Goal: Information Seeking & Learning: Compare options

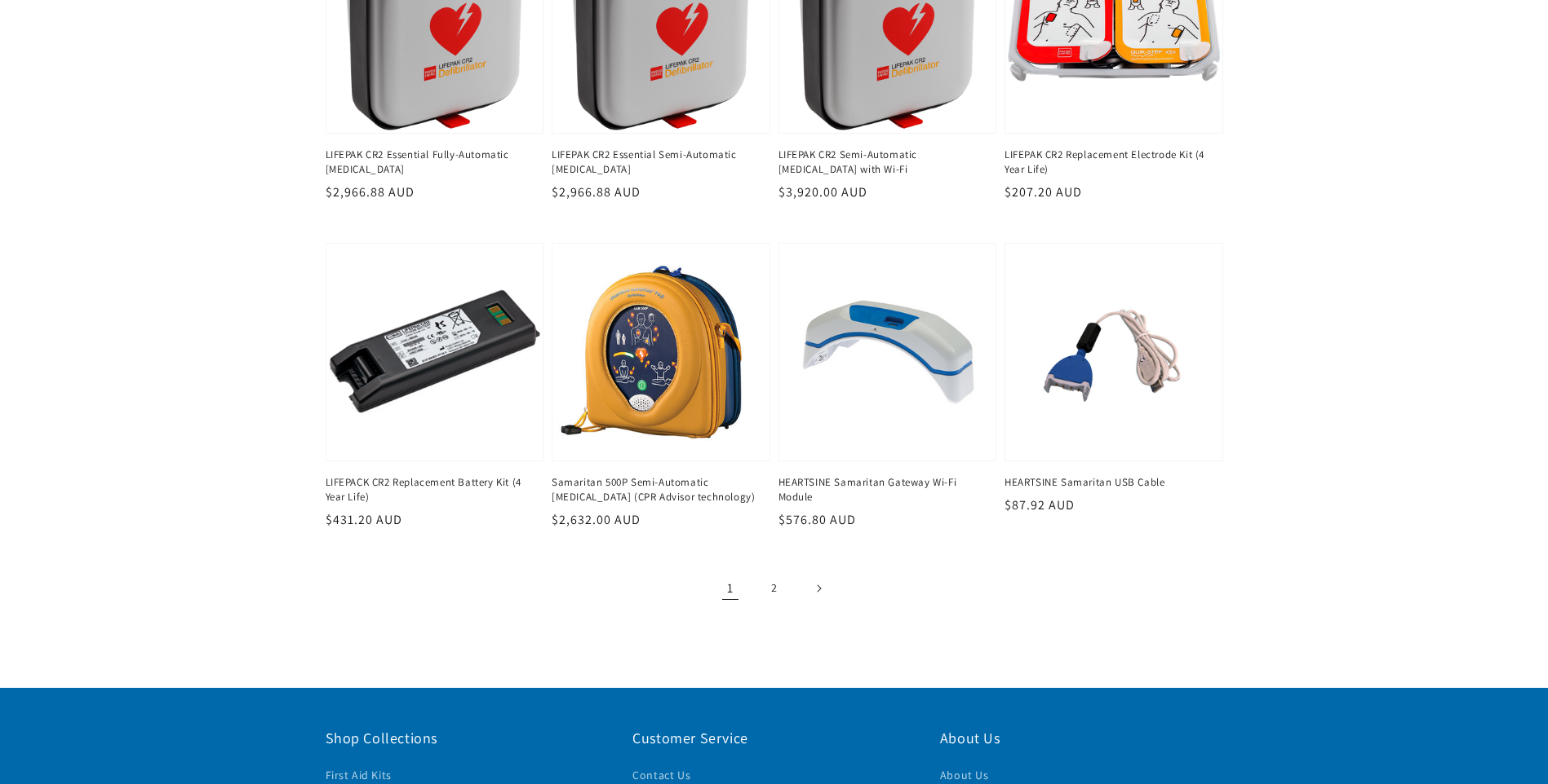
scroll to position [1876, 0]
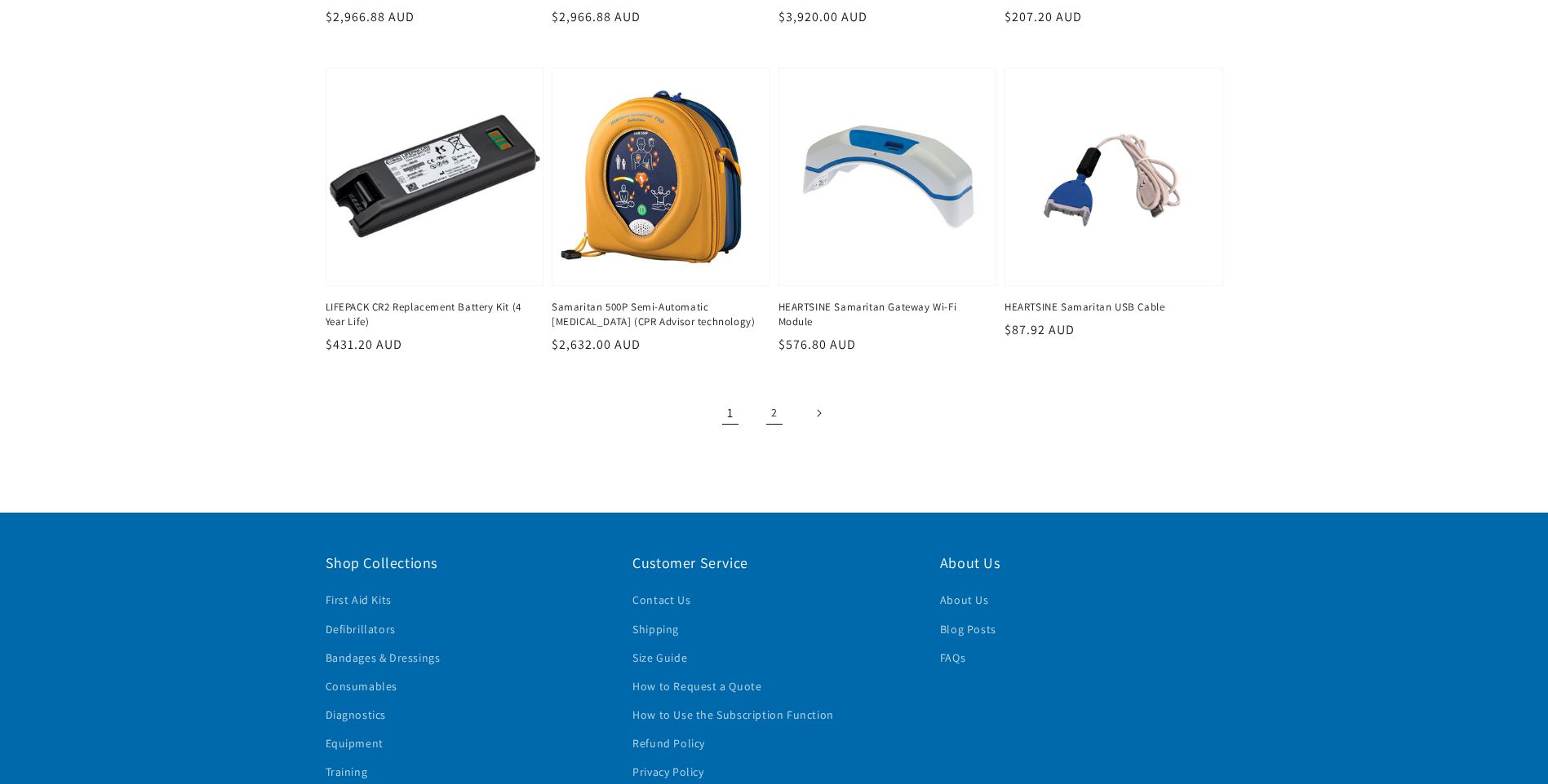
click at [771, 415] on link "2" at bounding box center [774, 413] width 36 height 36
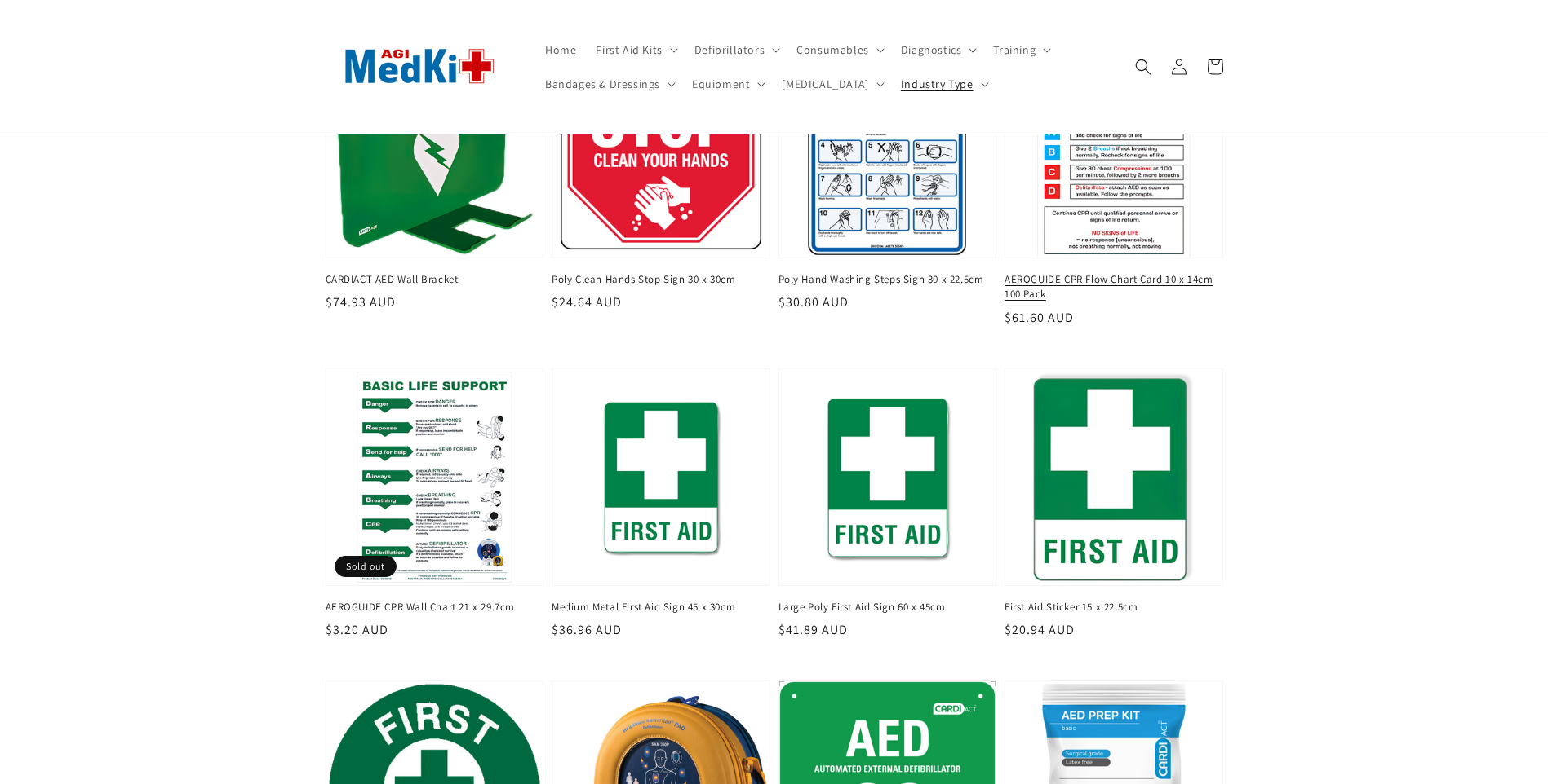
scroll to position [489, 0]
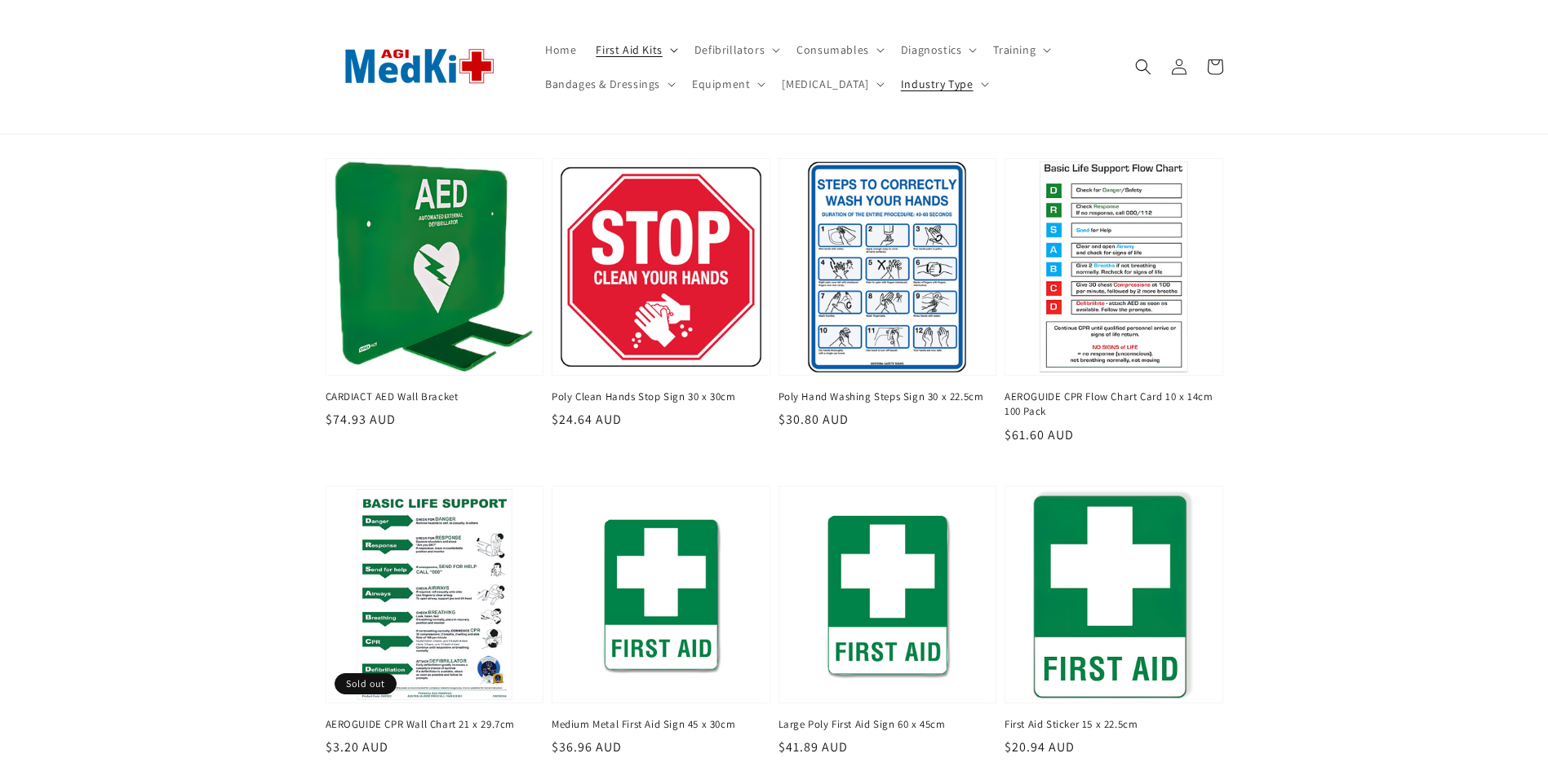
click at [631, 50] on span "First Aid Kits" at bounding box center [628, 50] width 66 height 15
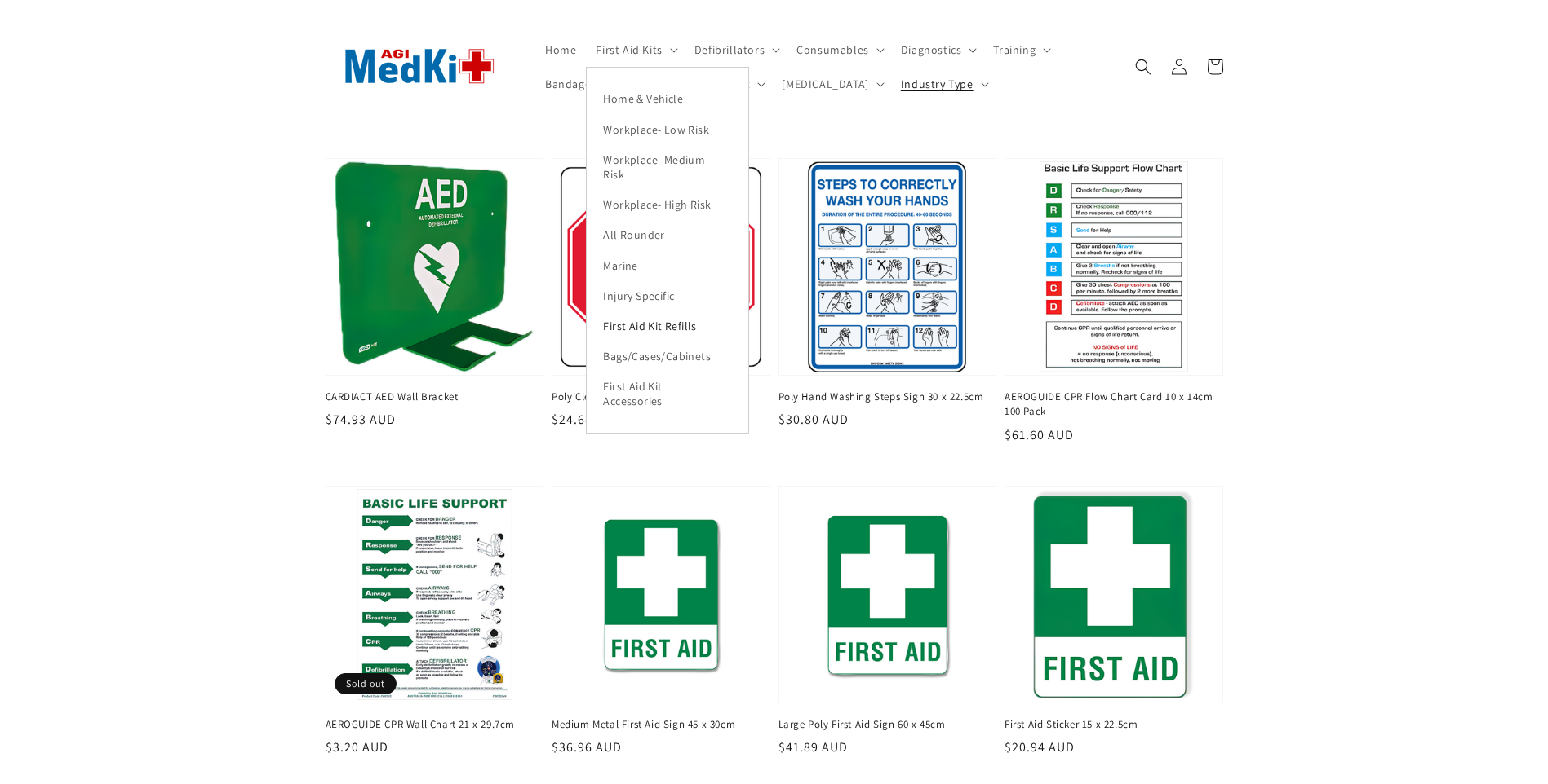
click at [645, 323] on link "First Aid Kit Refills" at bounding box center [668, 327] width 162 height 30
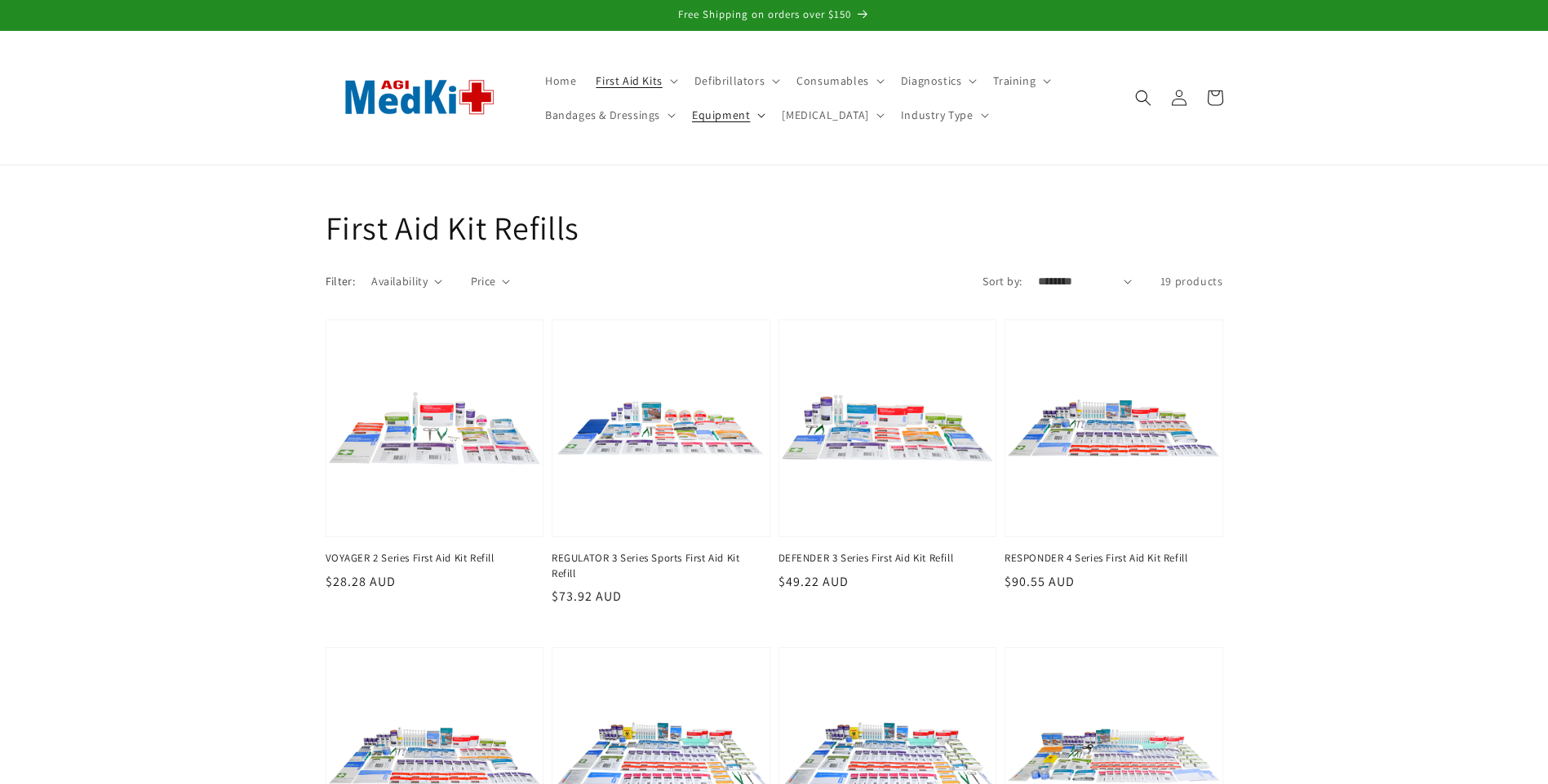
click at [746, 115] on span "Equipment" at bounding box center [721, 115] width 58 height 15
click at [614, 75] on span "First Aid Kits" at bounding box center [628, 81] width 66 height 15
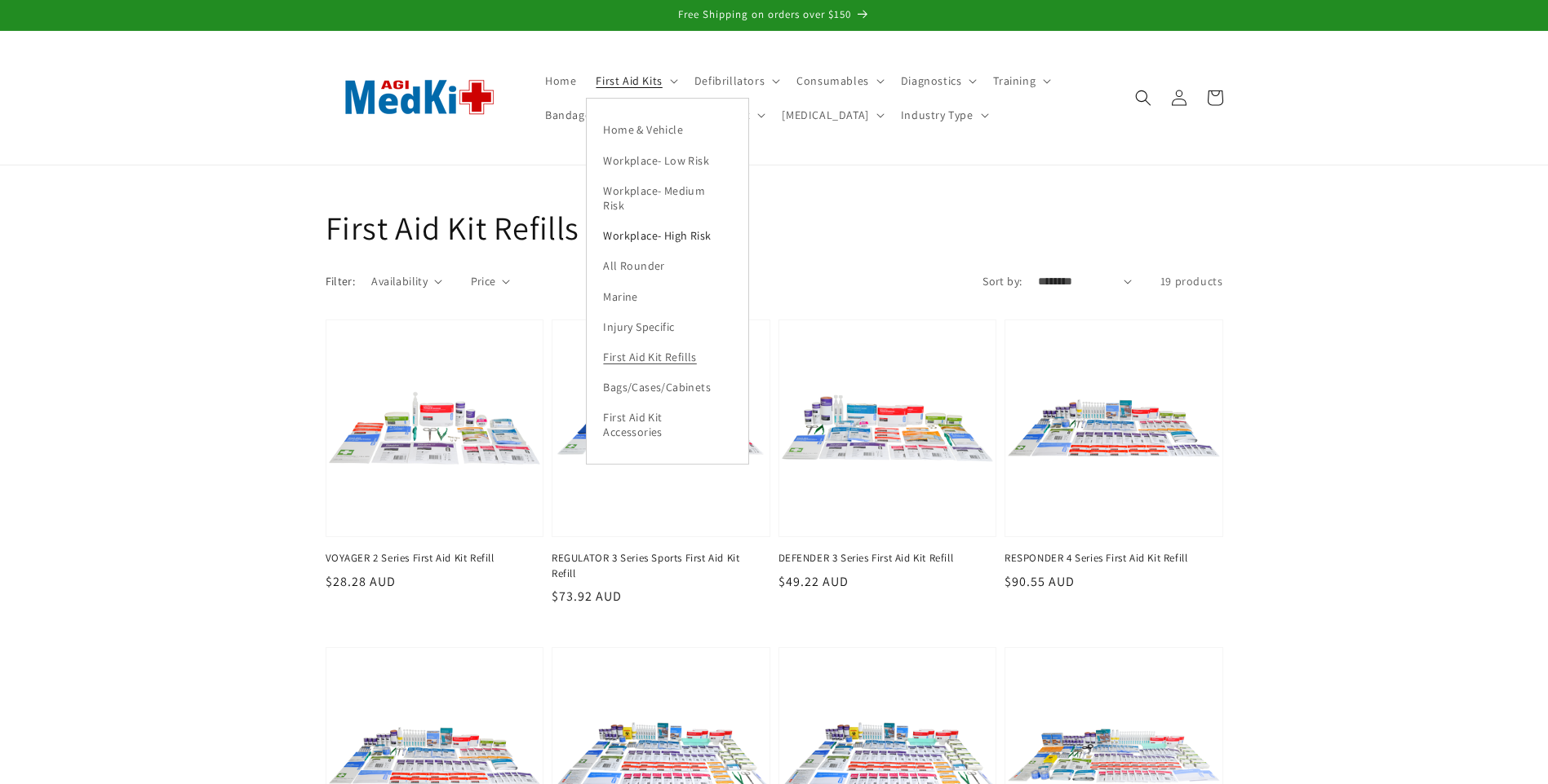
click at [623, 235] on link "Workplace- High Risk" at bounding box center [668, 236] width 162 height 30
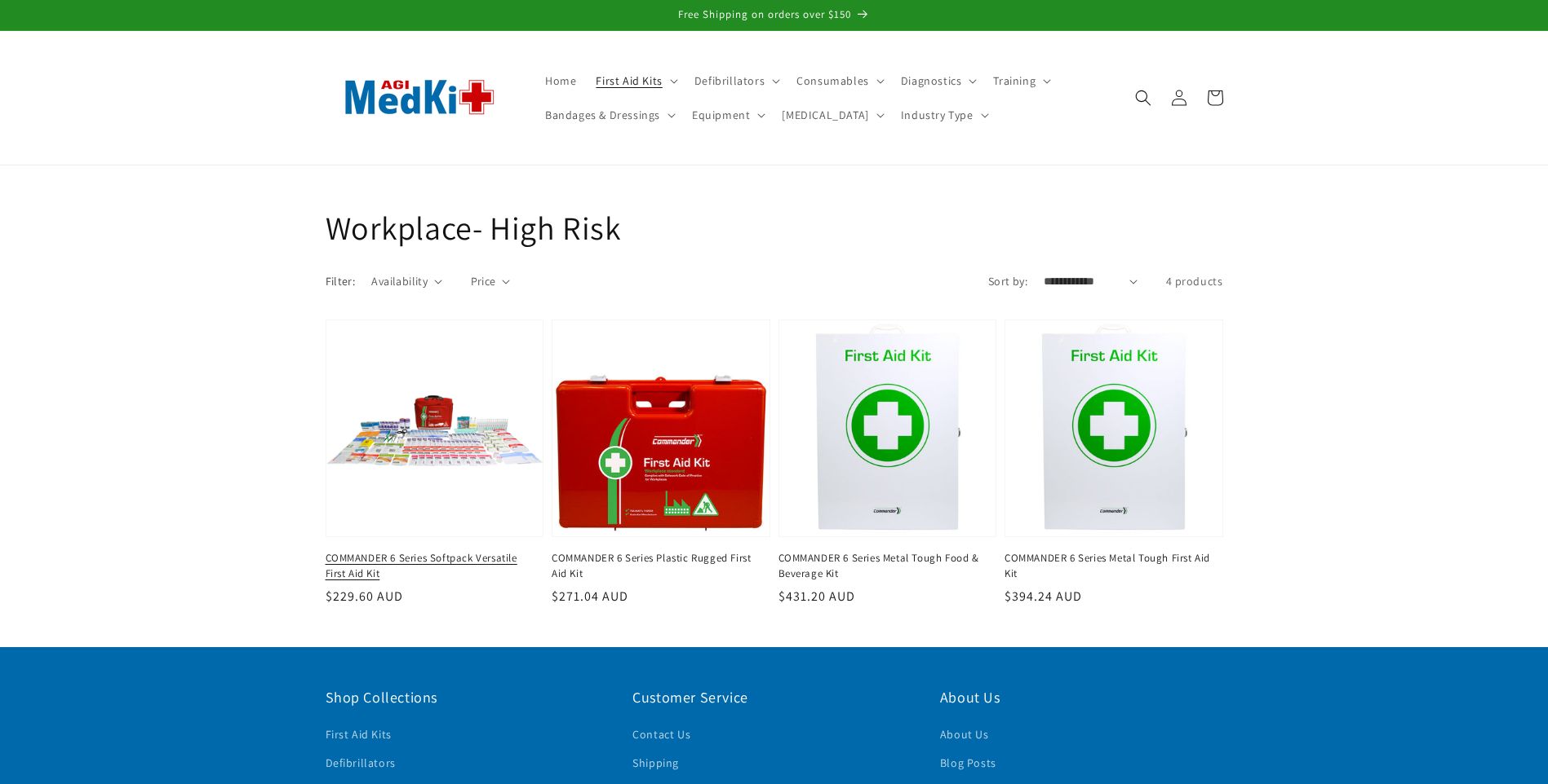
click at [414, 552] on link "COMMANDER 6 Series Softpack Versatile First Aid Kit" at bounding box center [430, 566] width 209 height 29
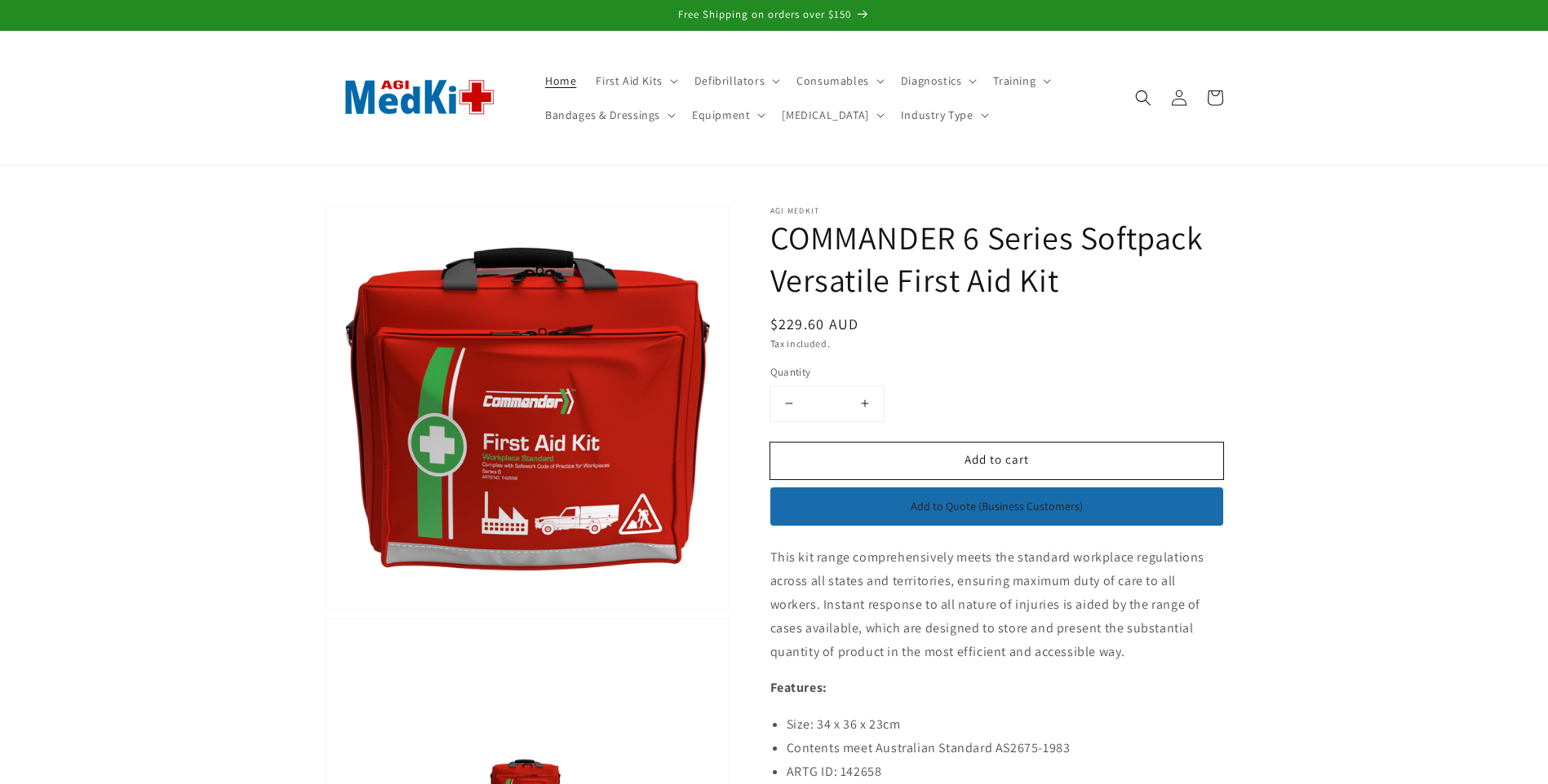
click at [571, 87] on span "Home" at bounding box center [560, 81] width 31 height 15
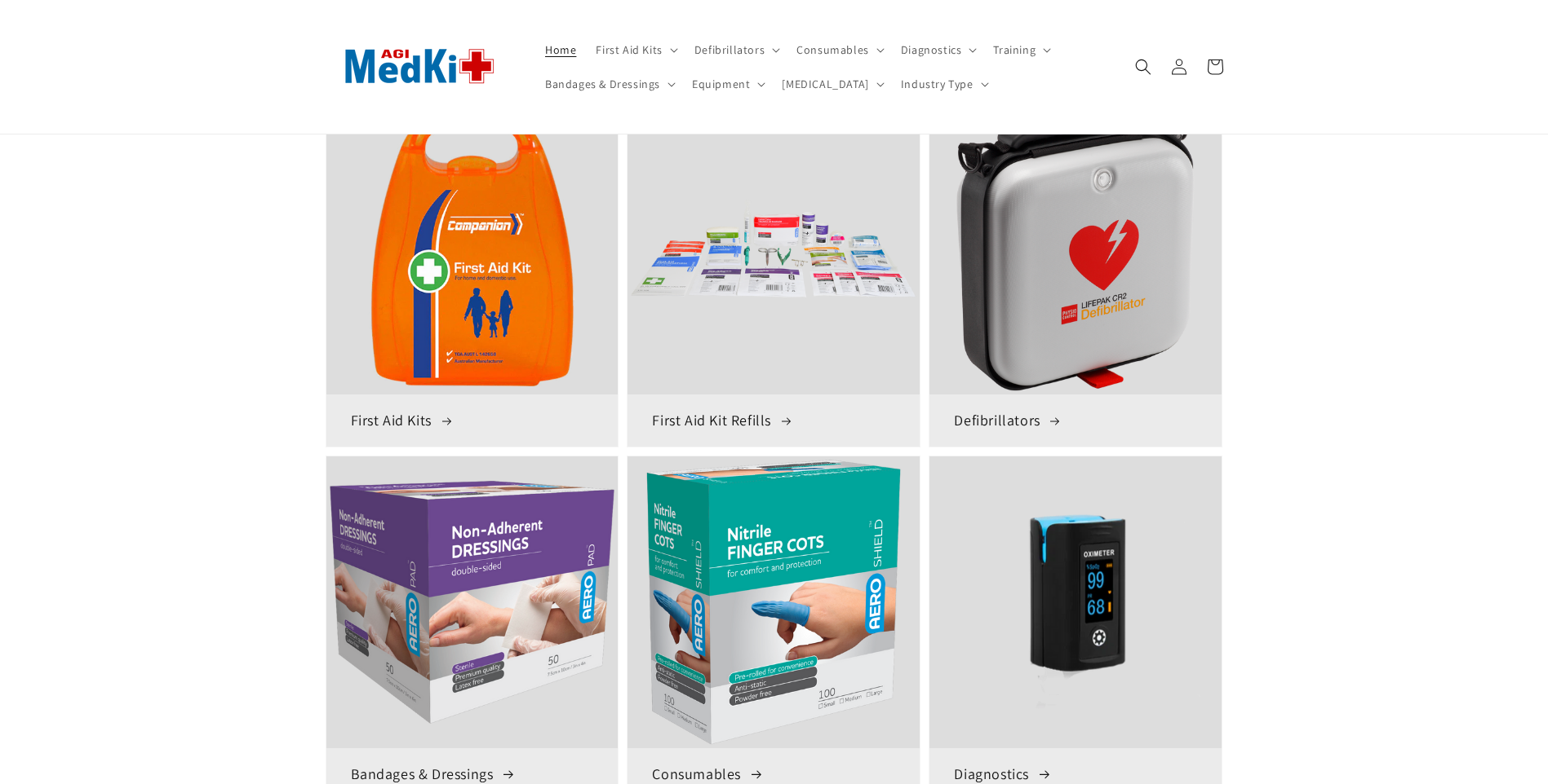
scroll to position [245, 0]
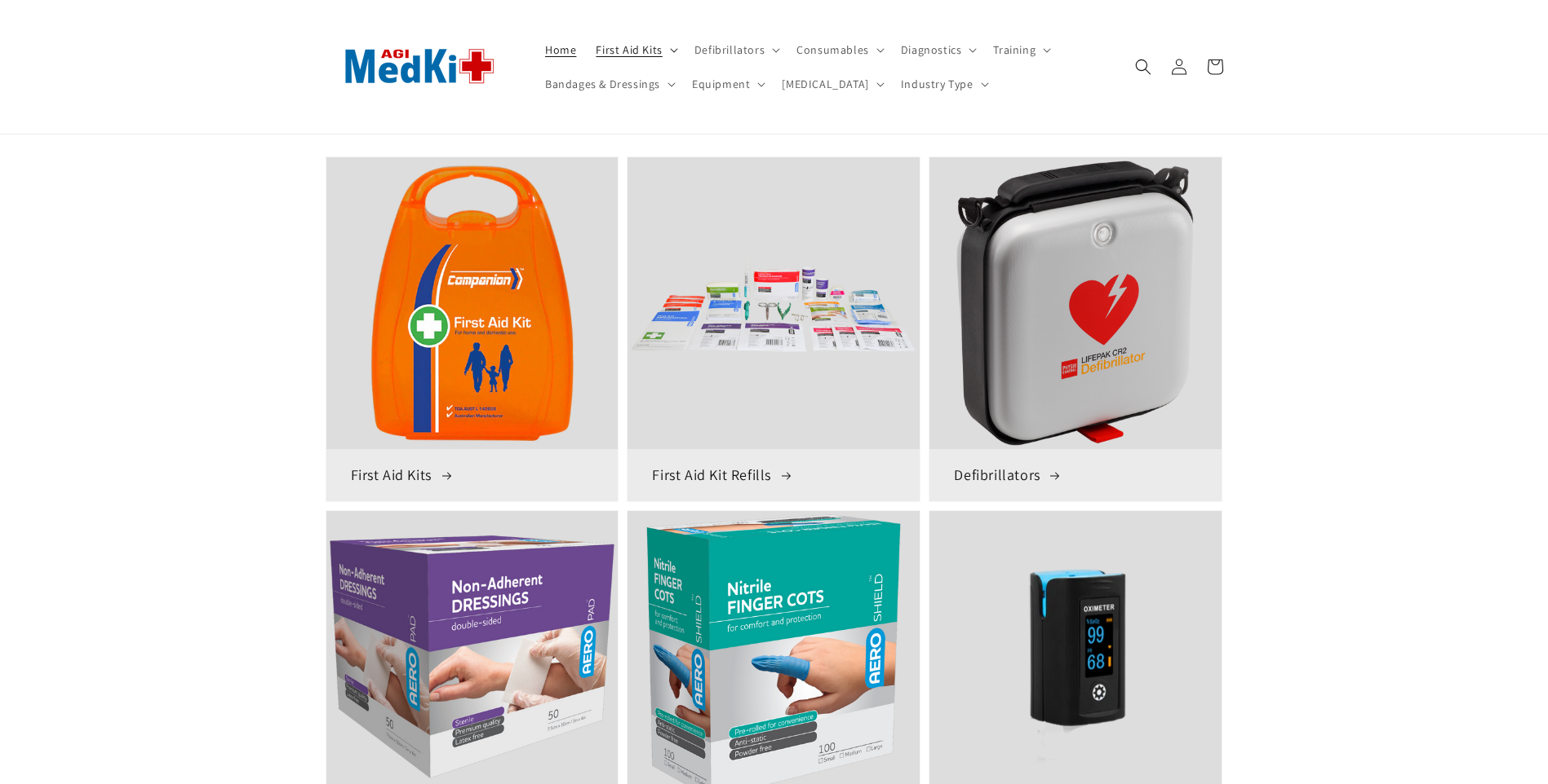
click at [629, 53] on span "First Aid Kits" at bounding box center [628, 50] width 66 height 15
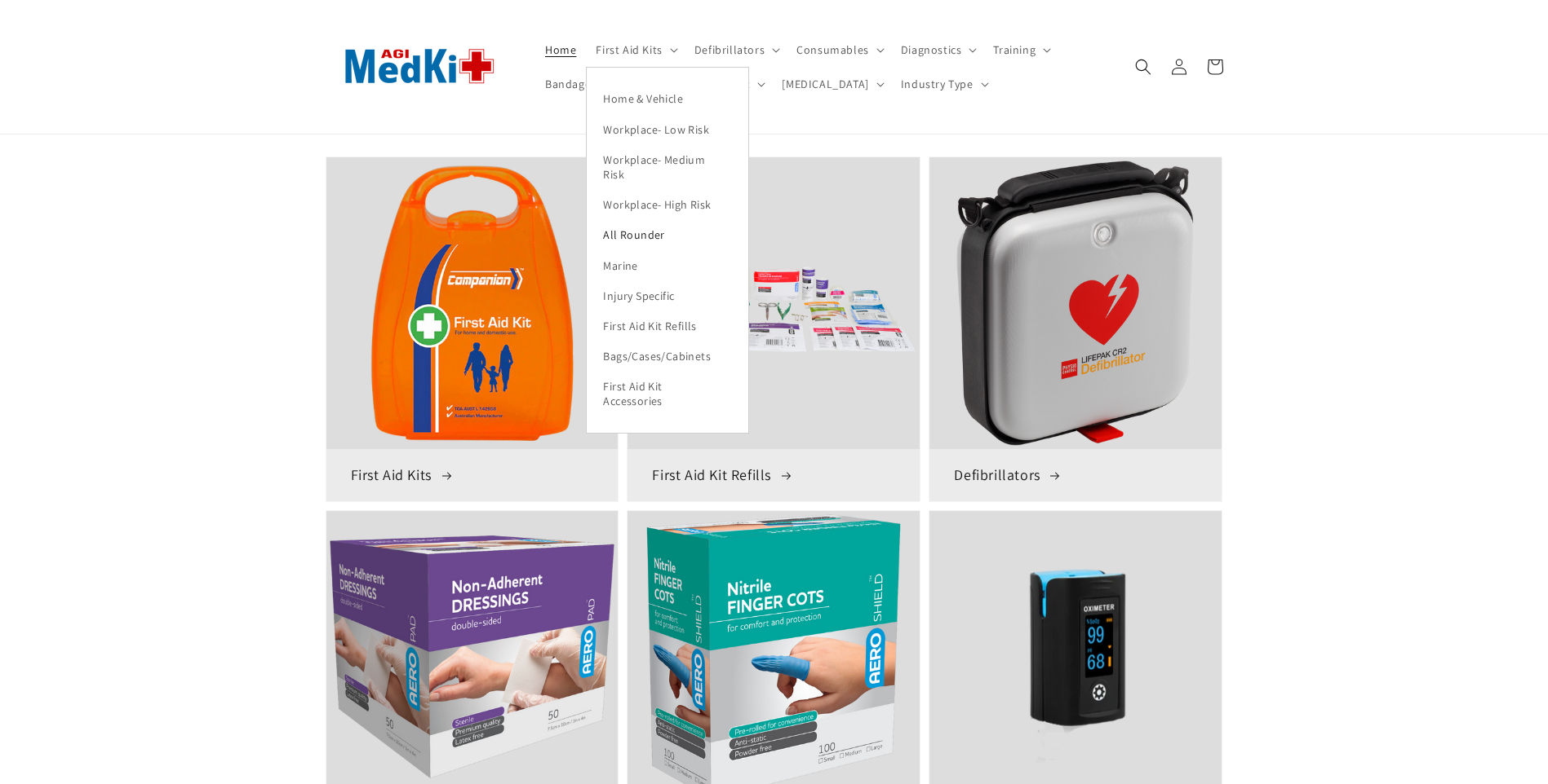
click at [645, 232] on link "All Rounder" at bounding box center [668, 235] width 162 height 30
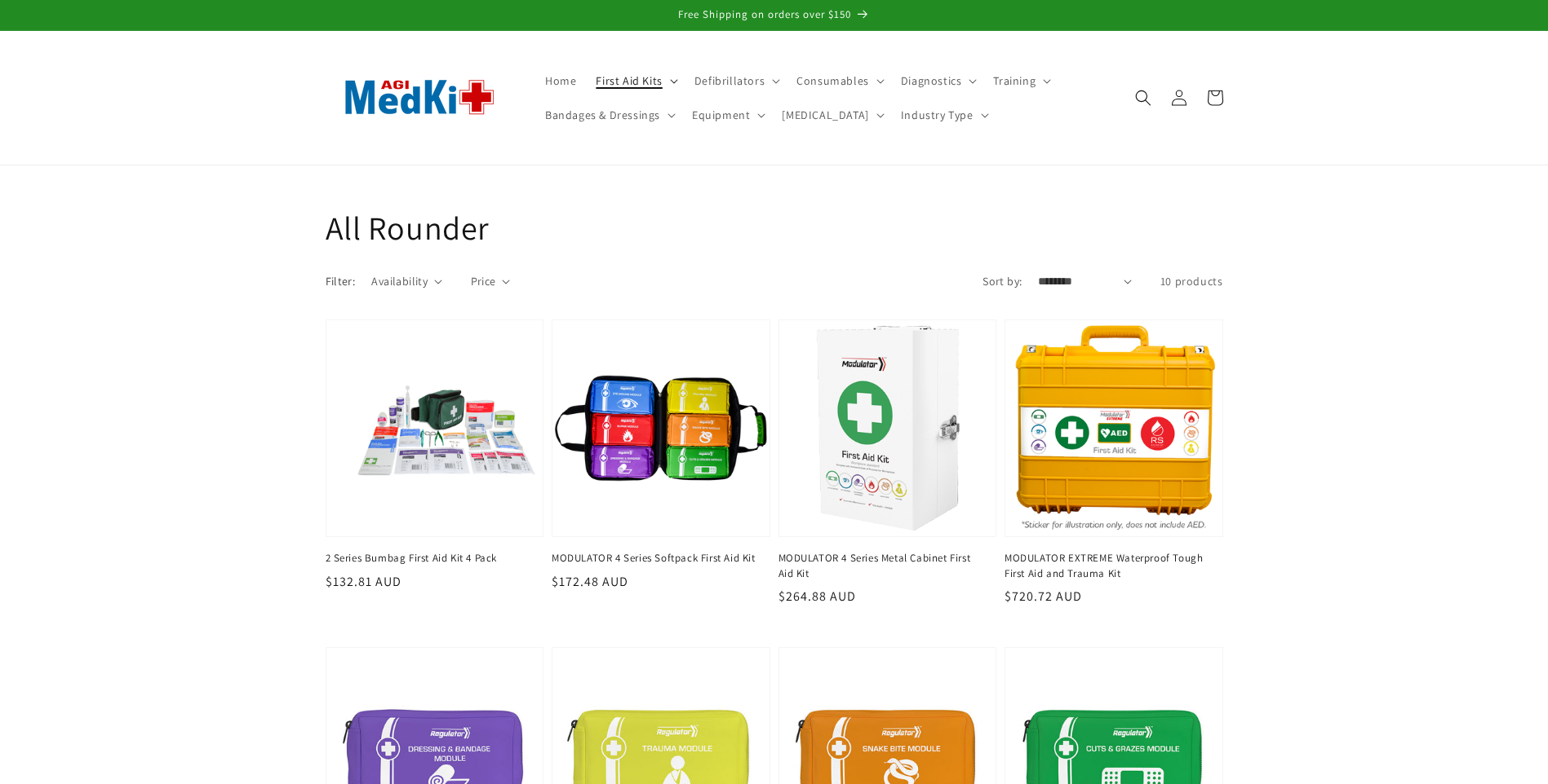
click at [636, 77] on span "First Aid Kits" at bounding box center [628, 81] width 66 height 15
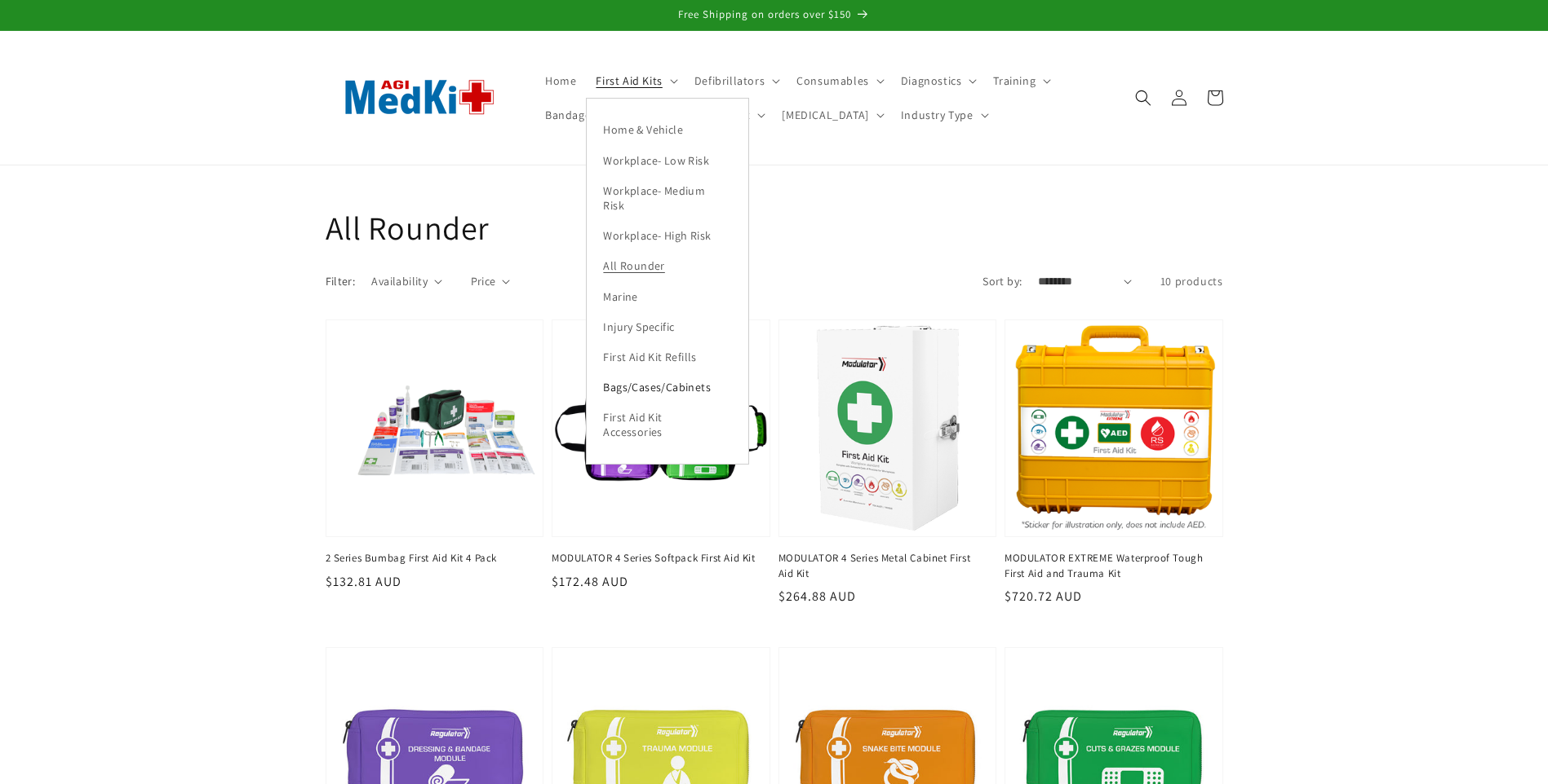
click at [679, 381] on link "Bags/Cases/Cabinets" at bounding box center [668, 388] width 162 height 30
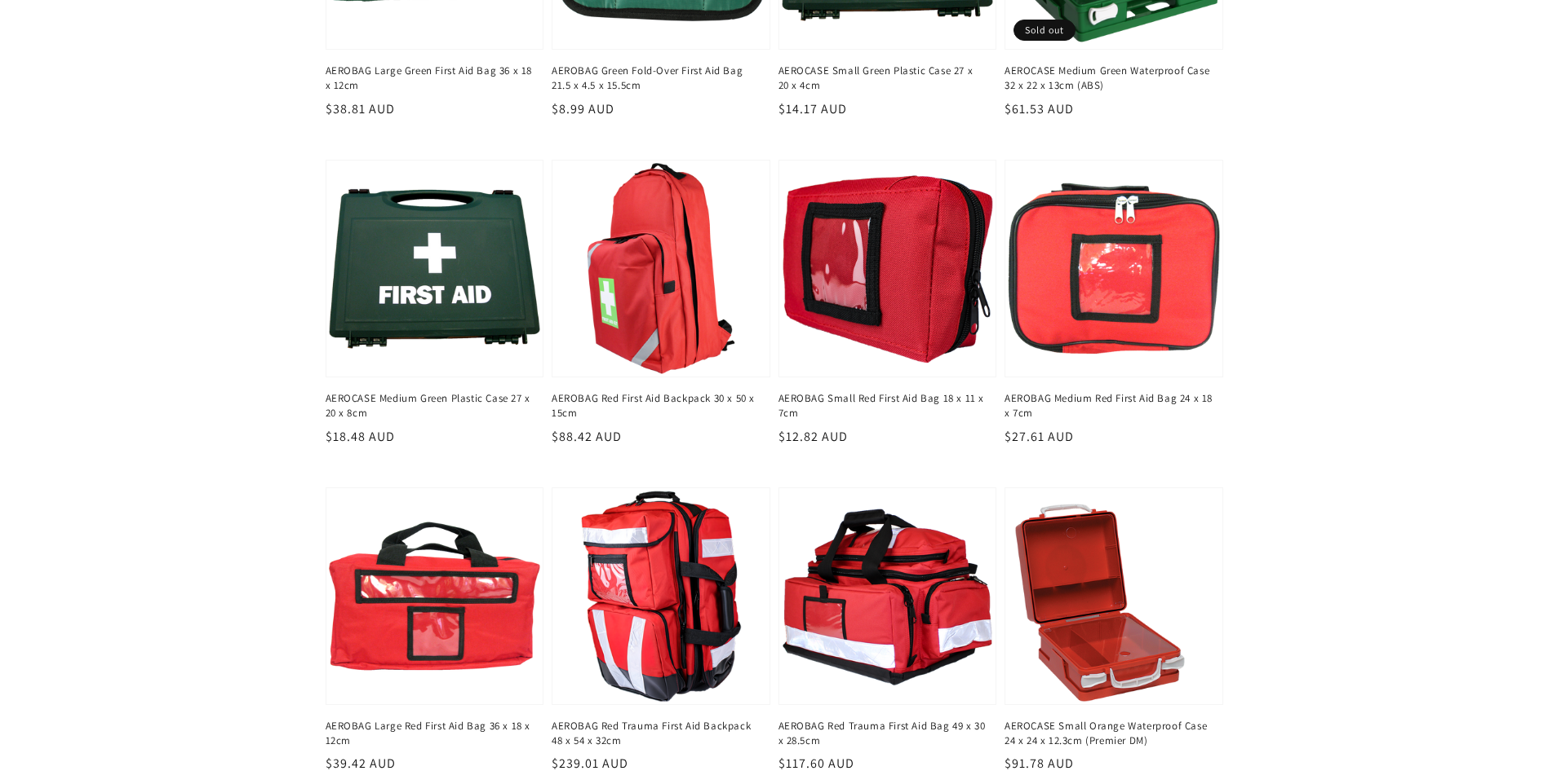
scroll to position [979, 0]
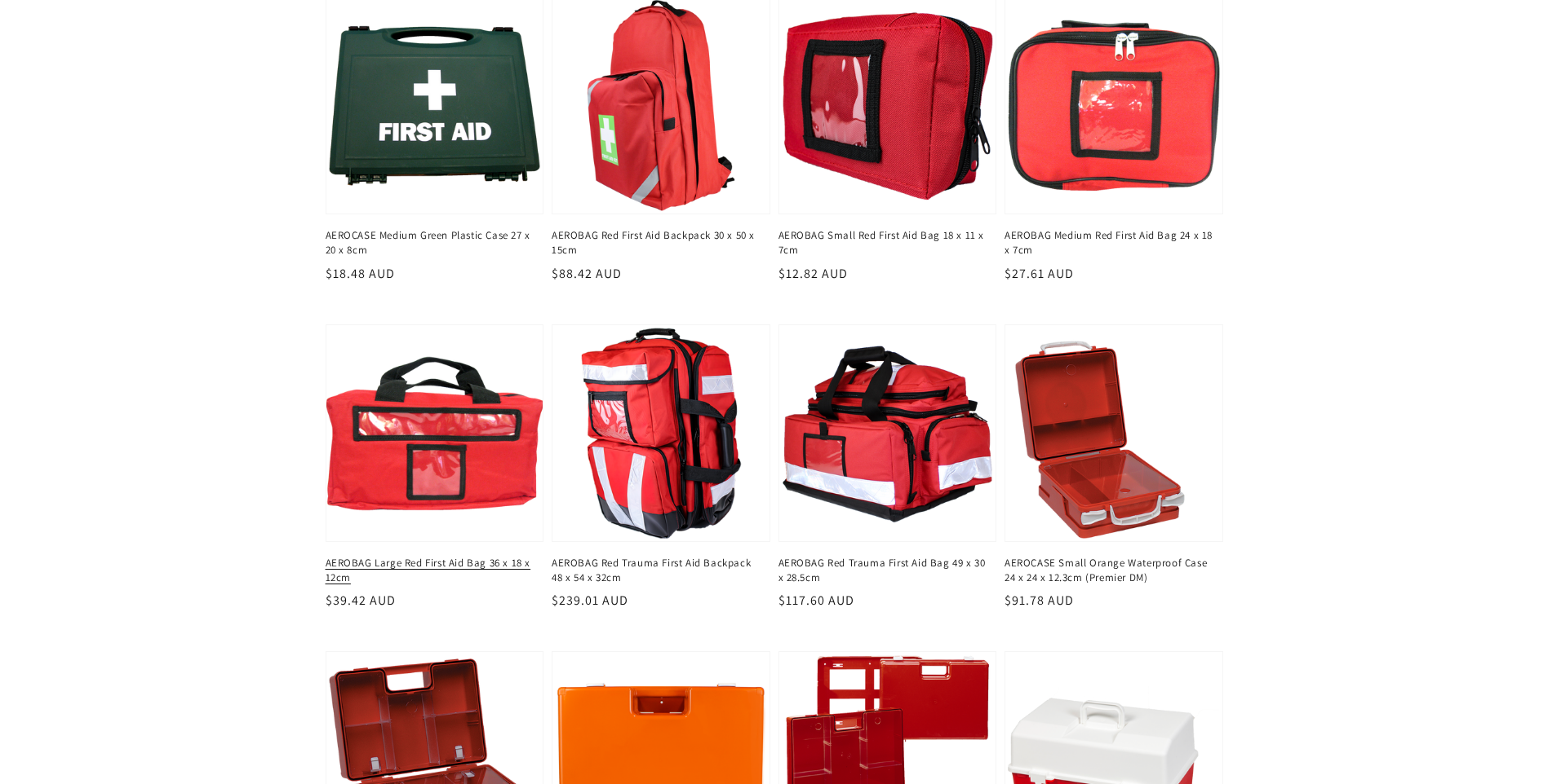
click at [383, 556] on link "AEROBAG Large Red First Aid Bag 36 x 18 x 12cm" at bounding box center [430, 570] width 209 height 29
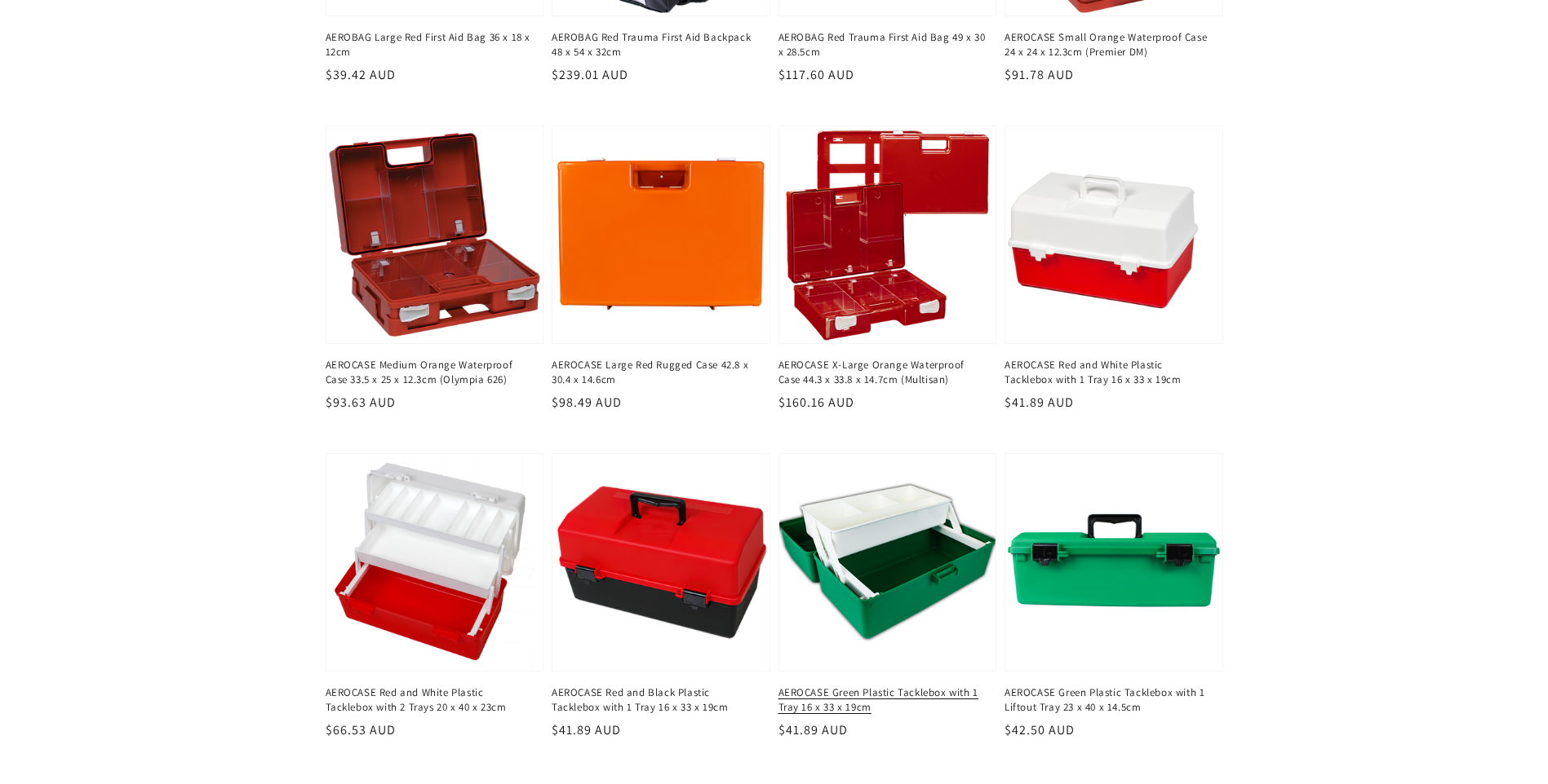
scroll to position [1631, 0]
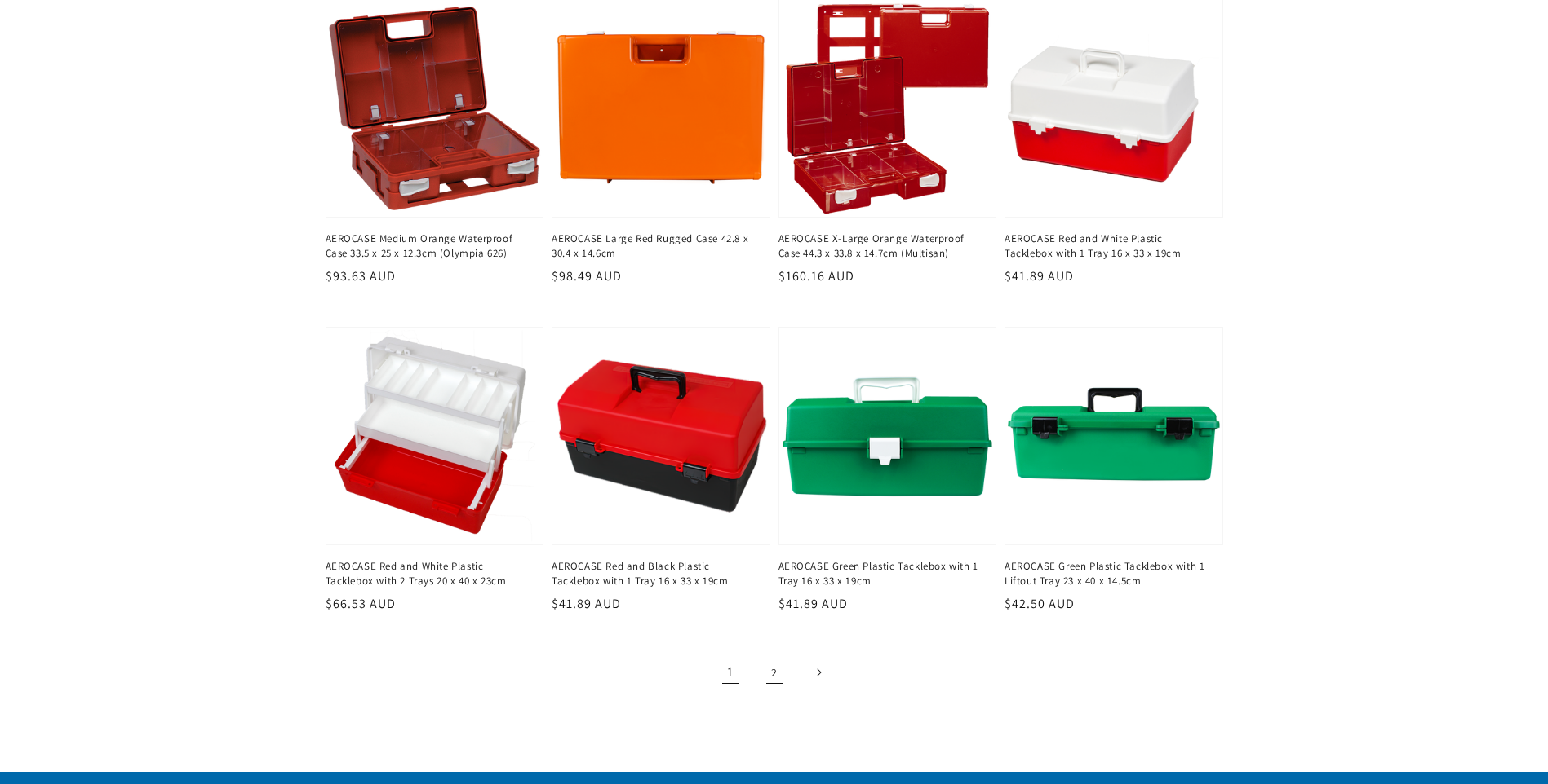
click at [775, 673] on link "2" at bounding box center [774, 673] width 36 height 36
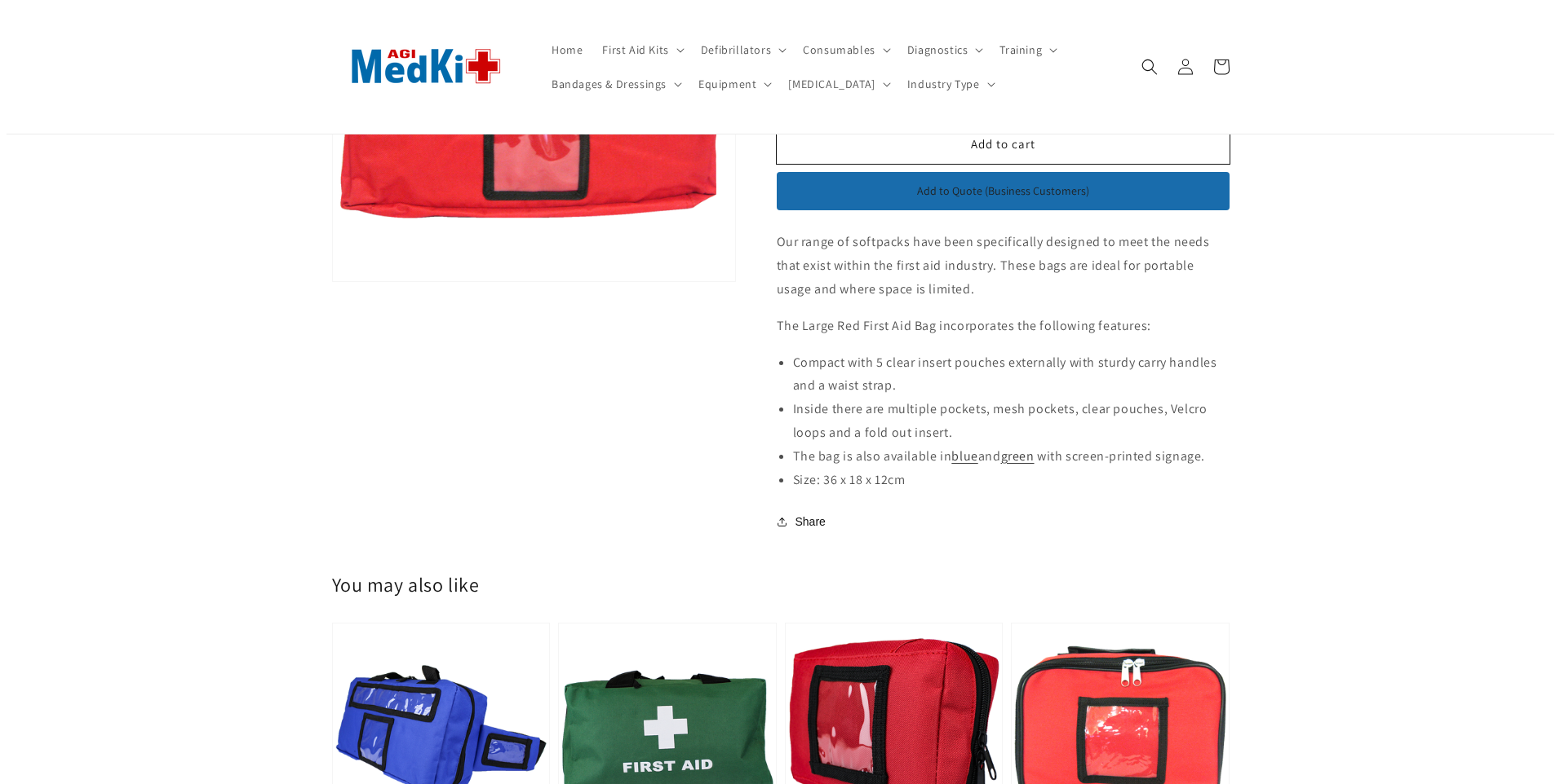
scroll to position [163, 0]
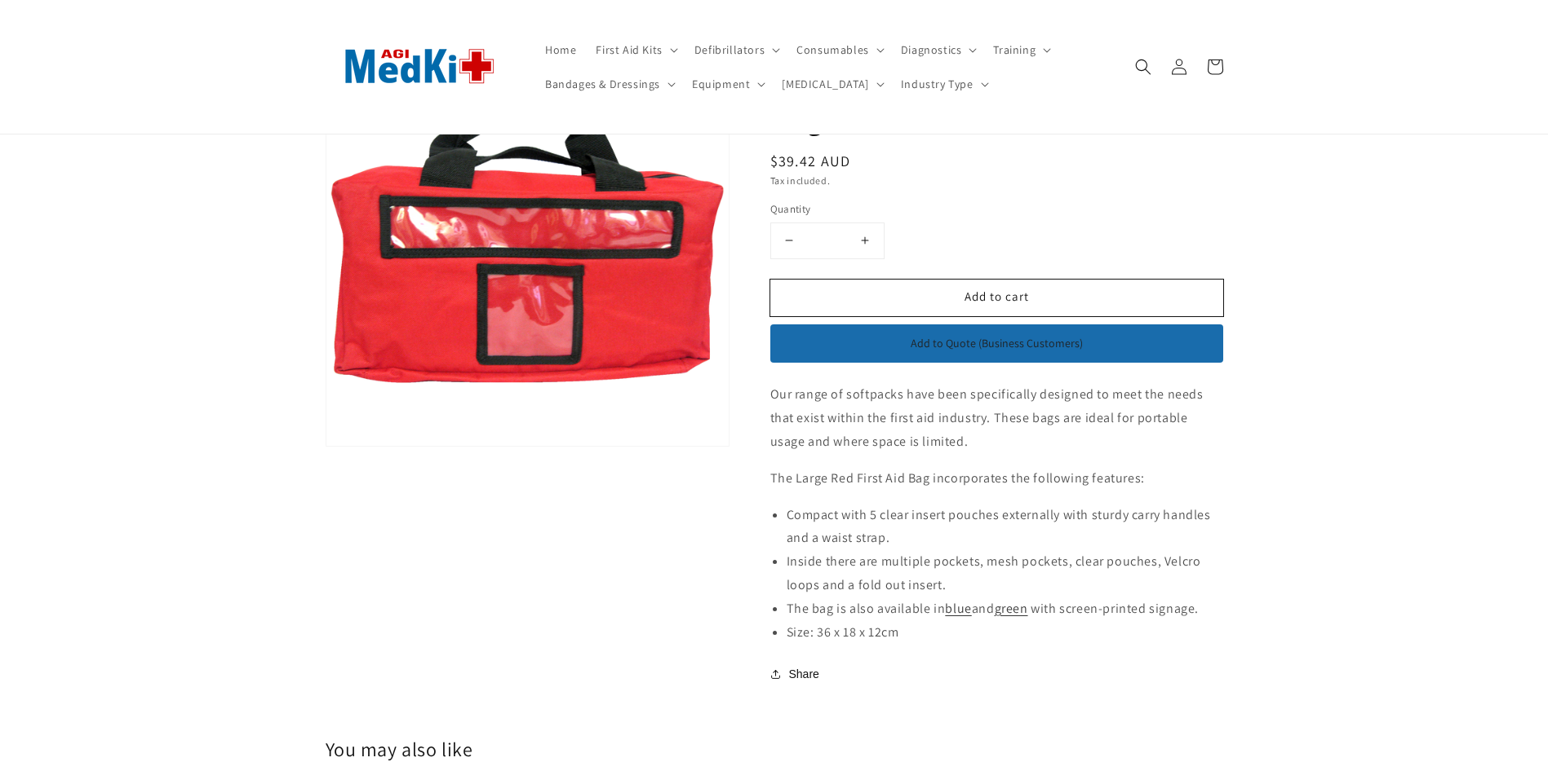
click at [327, 446] on button "Open media 1 in modal" at bounding box center [327, 446] width 0 height 0
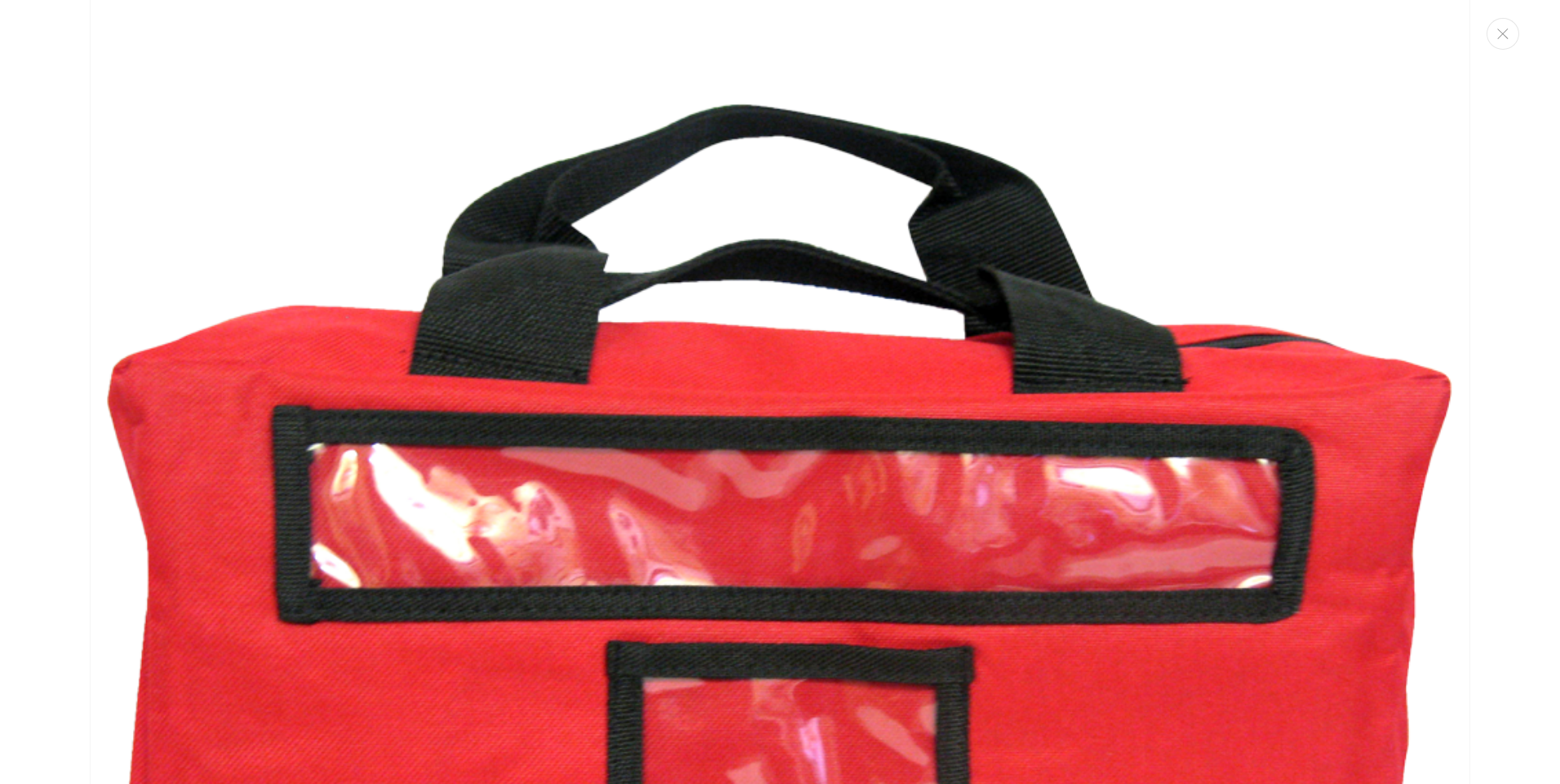
scroll to position [0, 0]
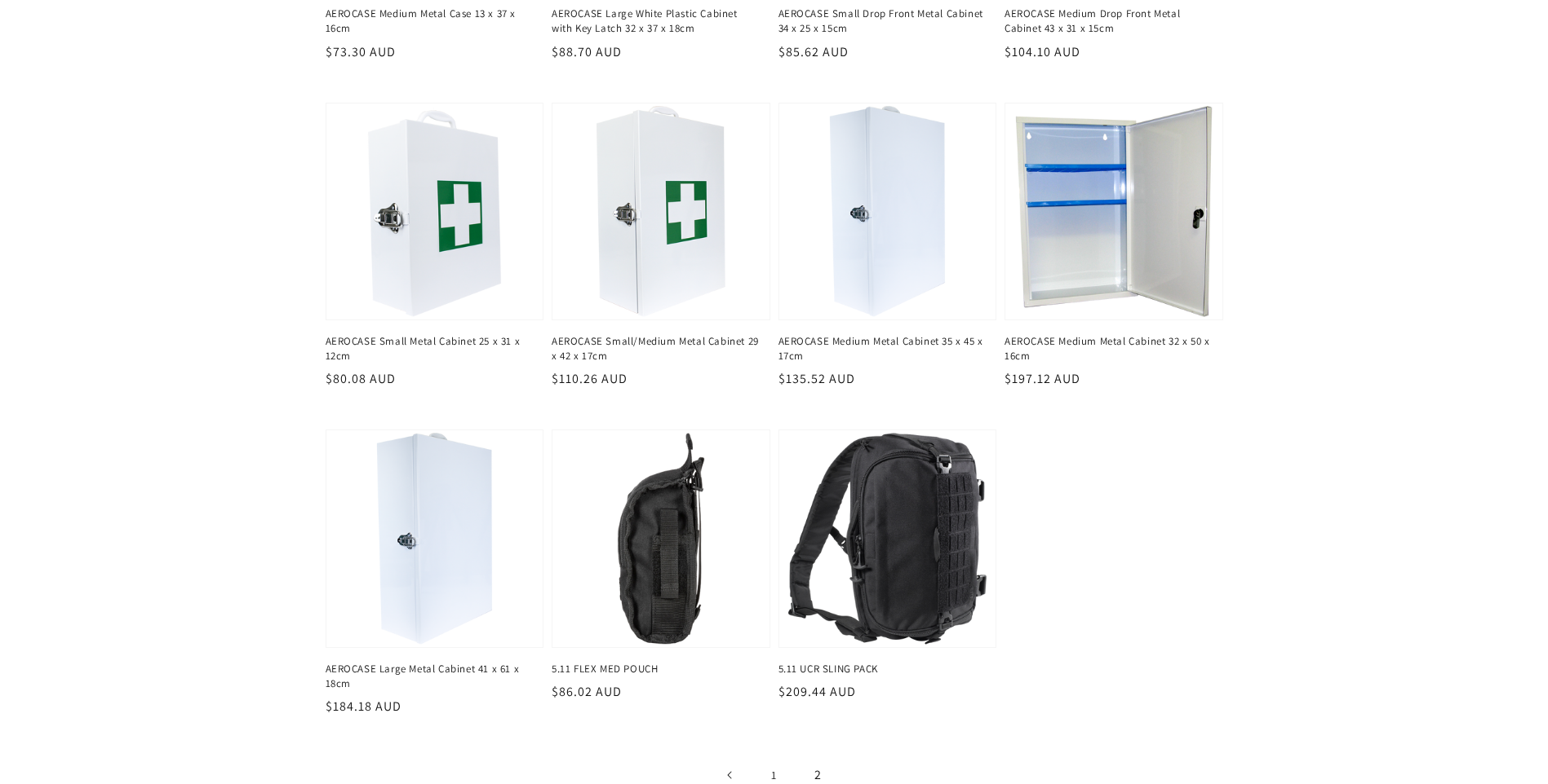
scroll to position [1304, 0]
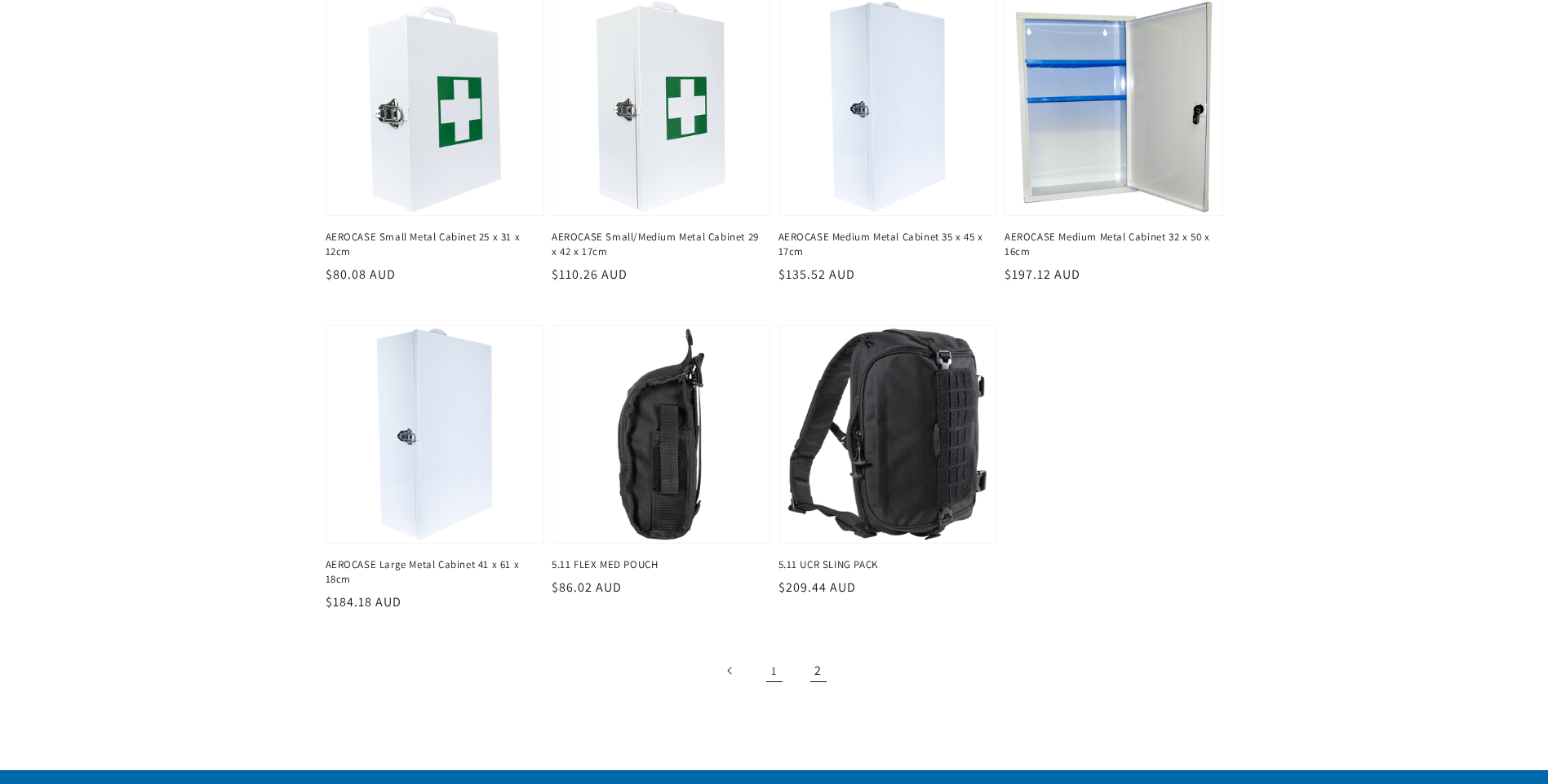
click at [776, 677] on link "1" at bounding box center [774, 671] width 36 height 36
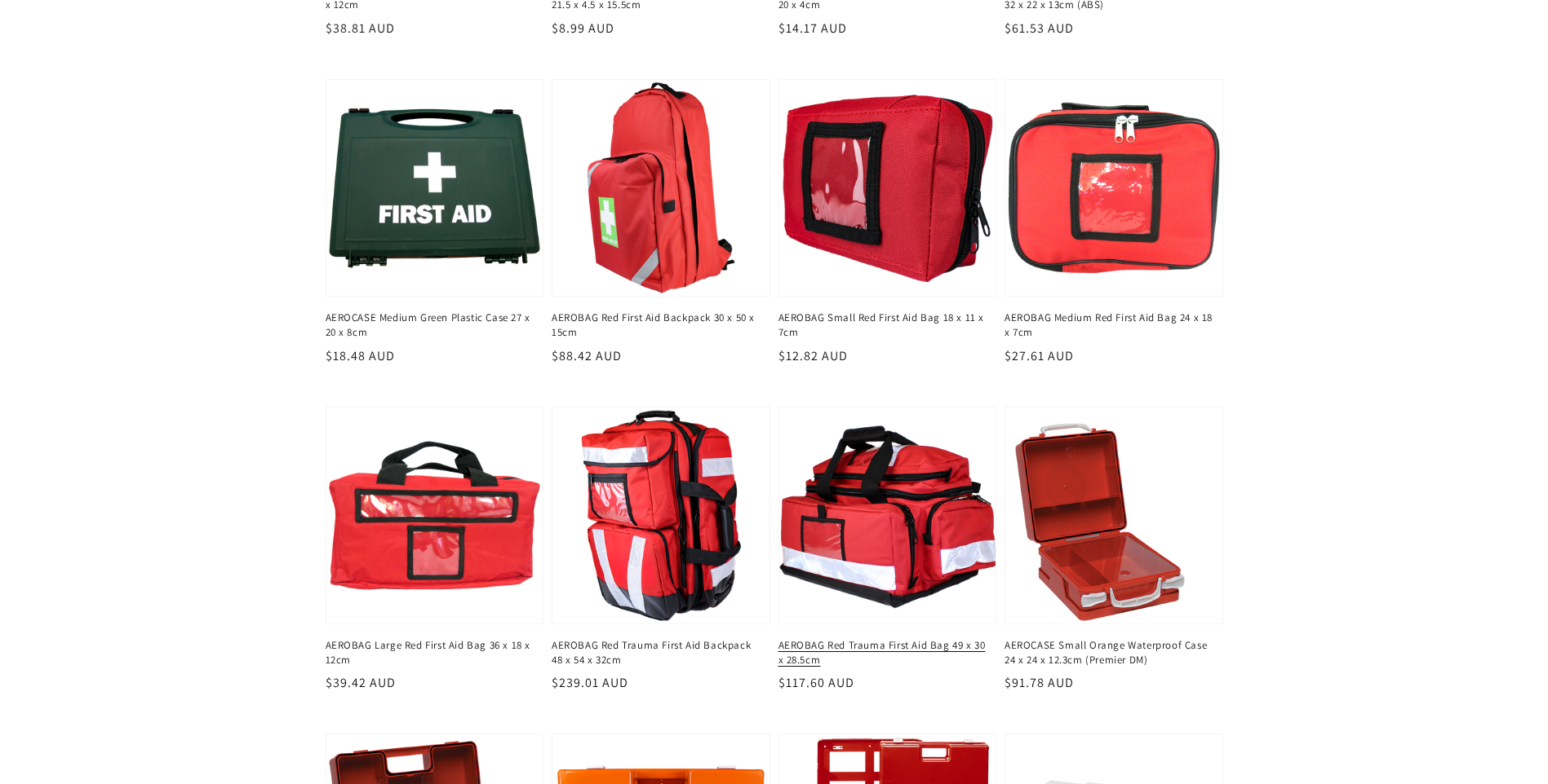
scroll to position [897, 0]
click at [879, 638] on link "AEROBAG Red Trauma First Aid Bag 49 x 30 x 28.5cm" at bounding box center [883, 652] width 209 height 29
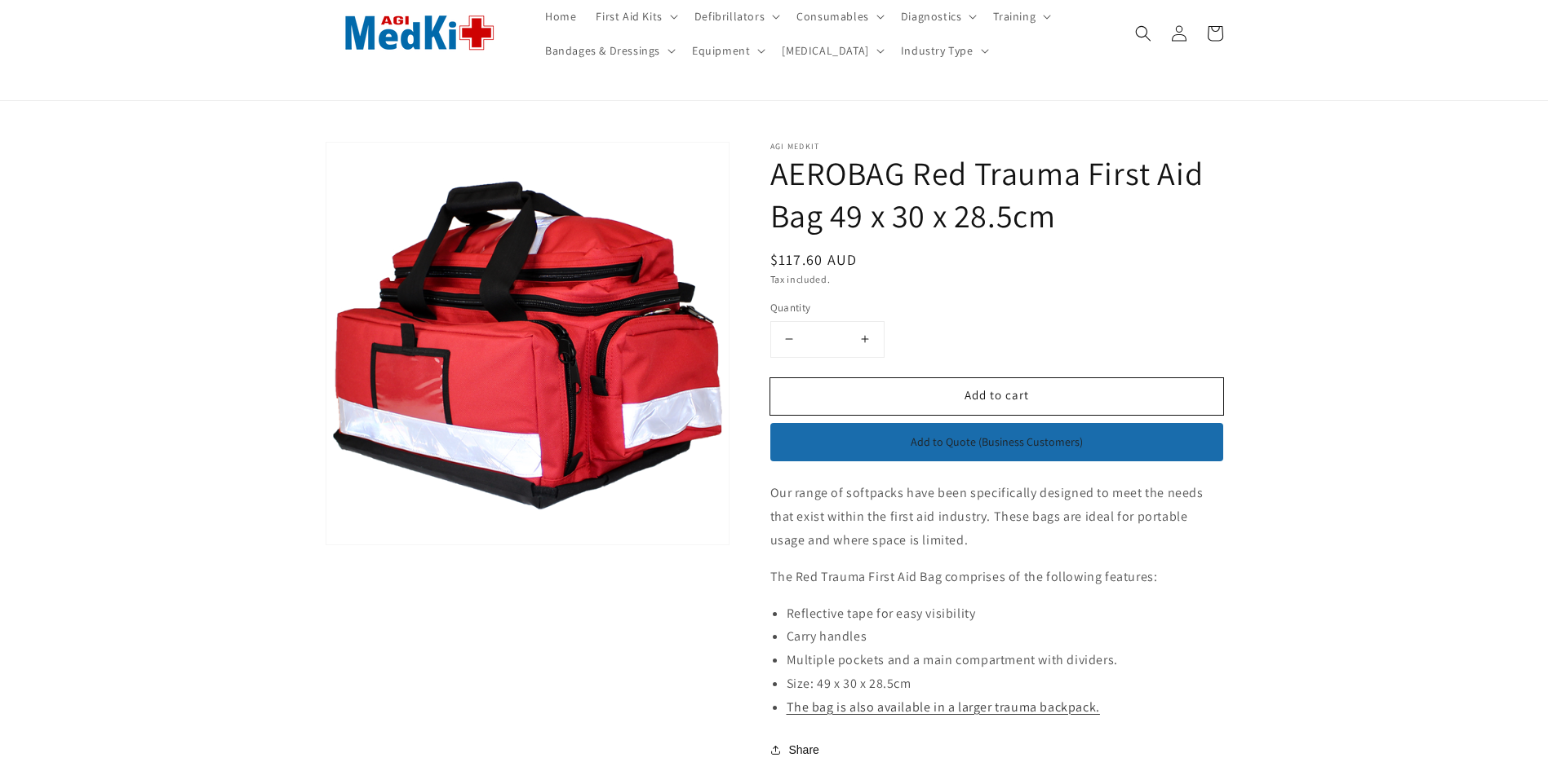
scroll to position [245, 0]
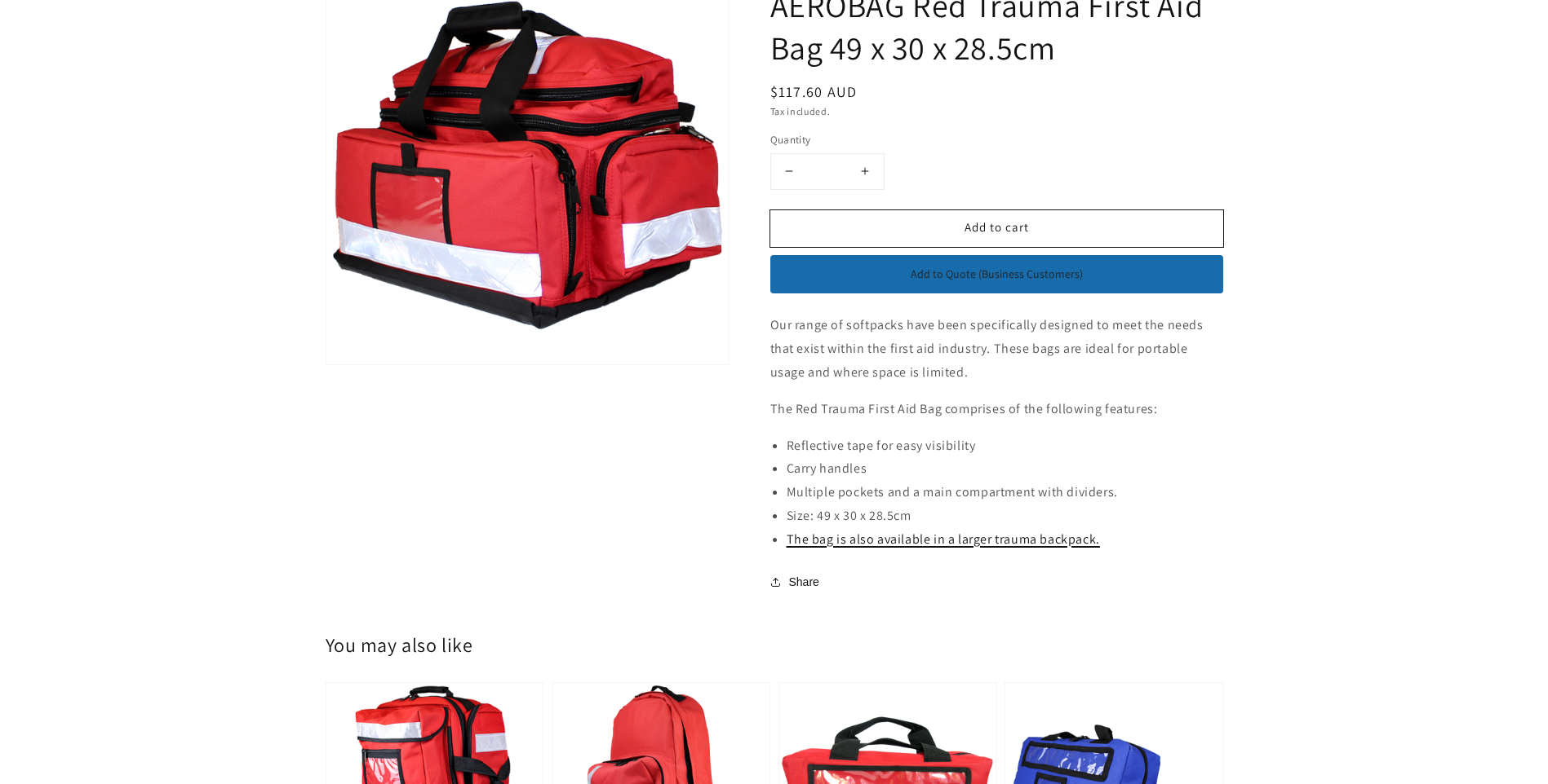
click at [906, 543] on link "The bag is also available in a larger trauma backpack." at bounding box center [943, 539] width 314 height 17
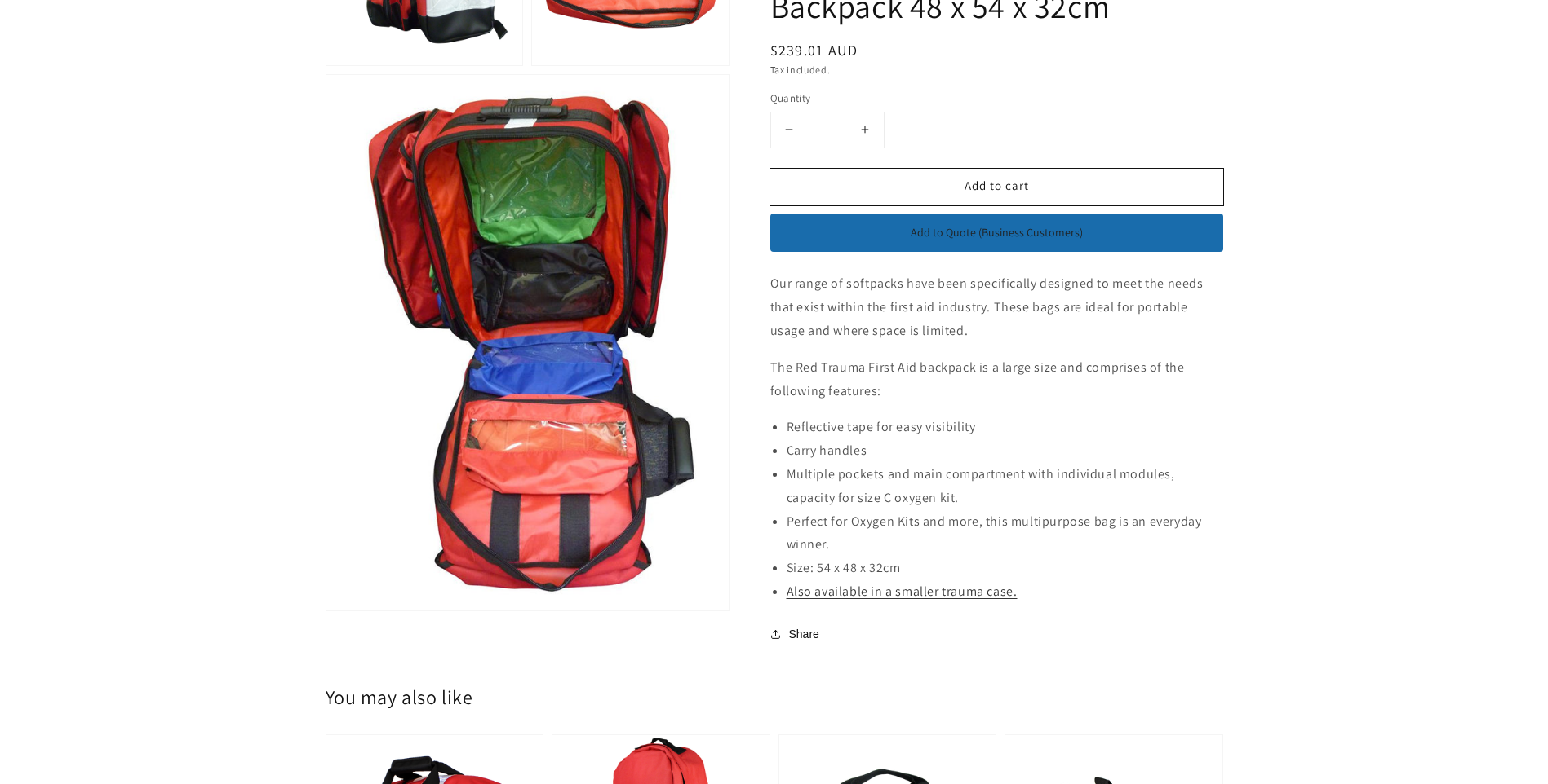
scroll to position [1142, 0]
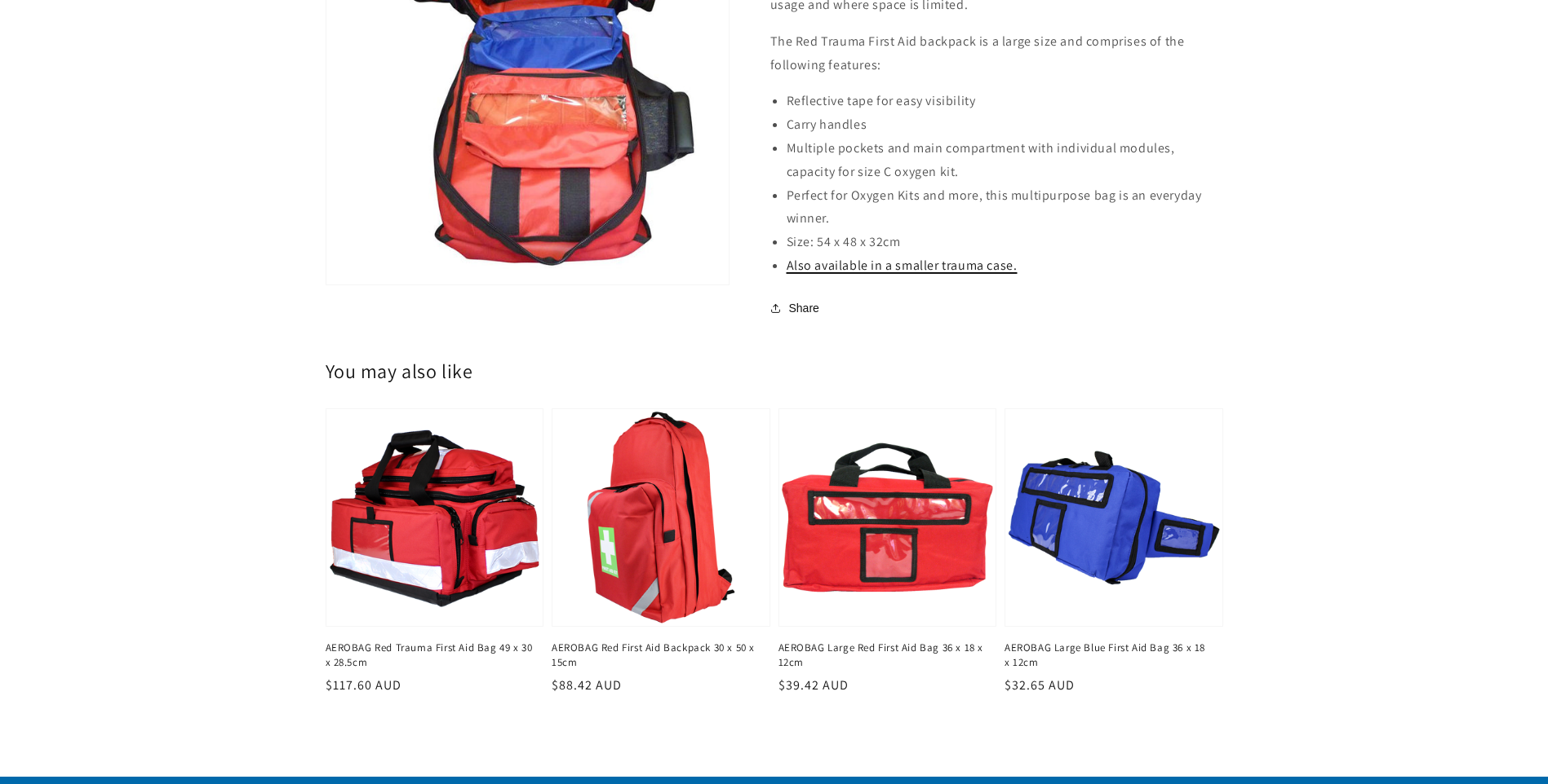
click at [927, 263] on link "Also available in a smaller trauma case." at bounding box center [901, 265] width 231 height 17
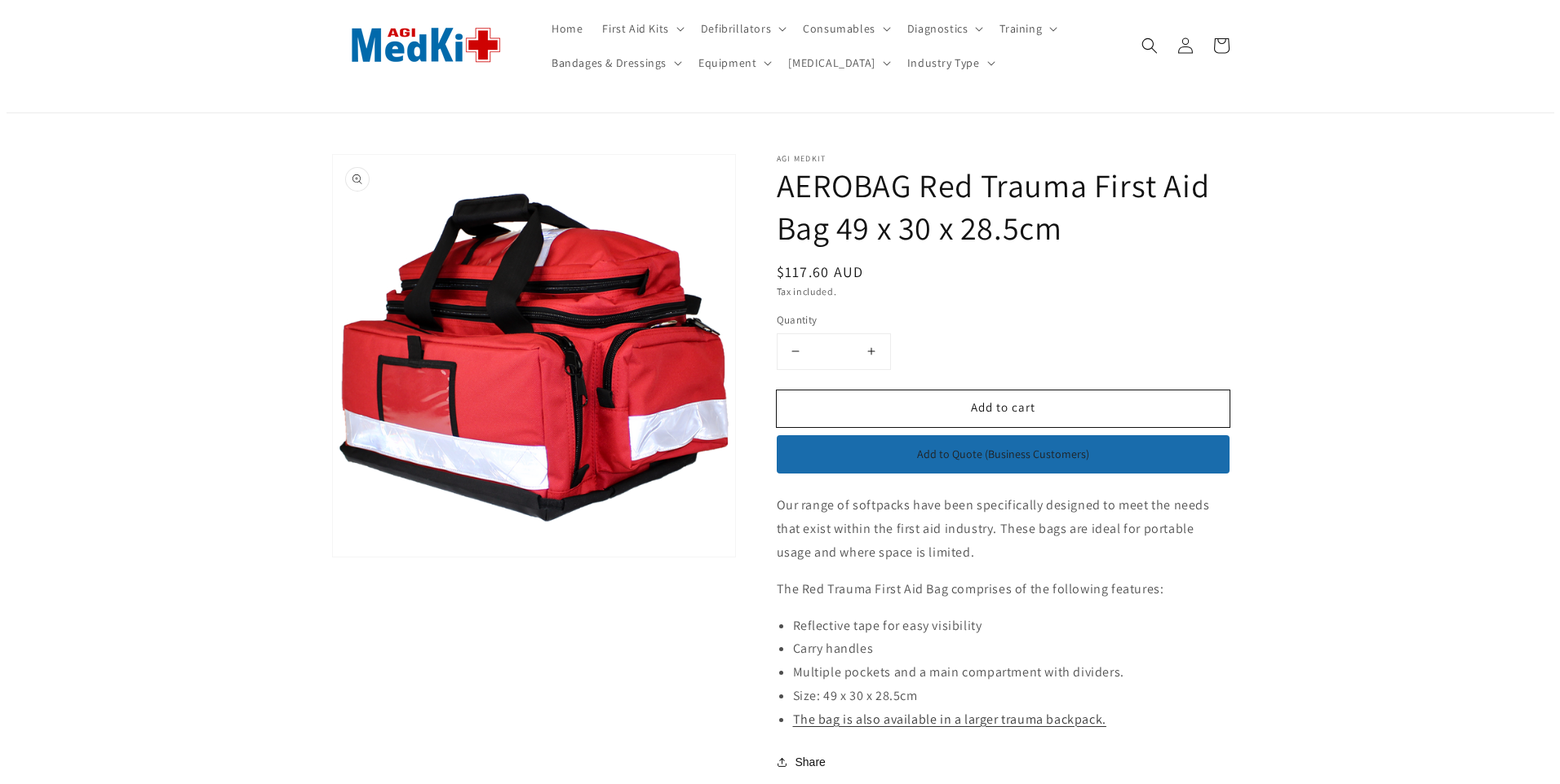
scroll to position [82, 0]
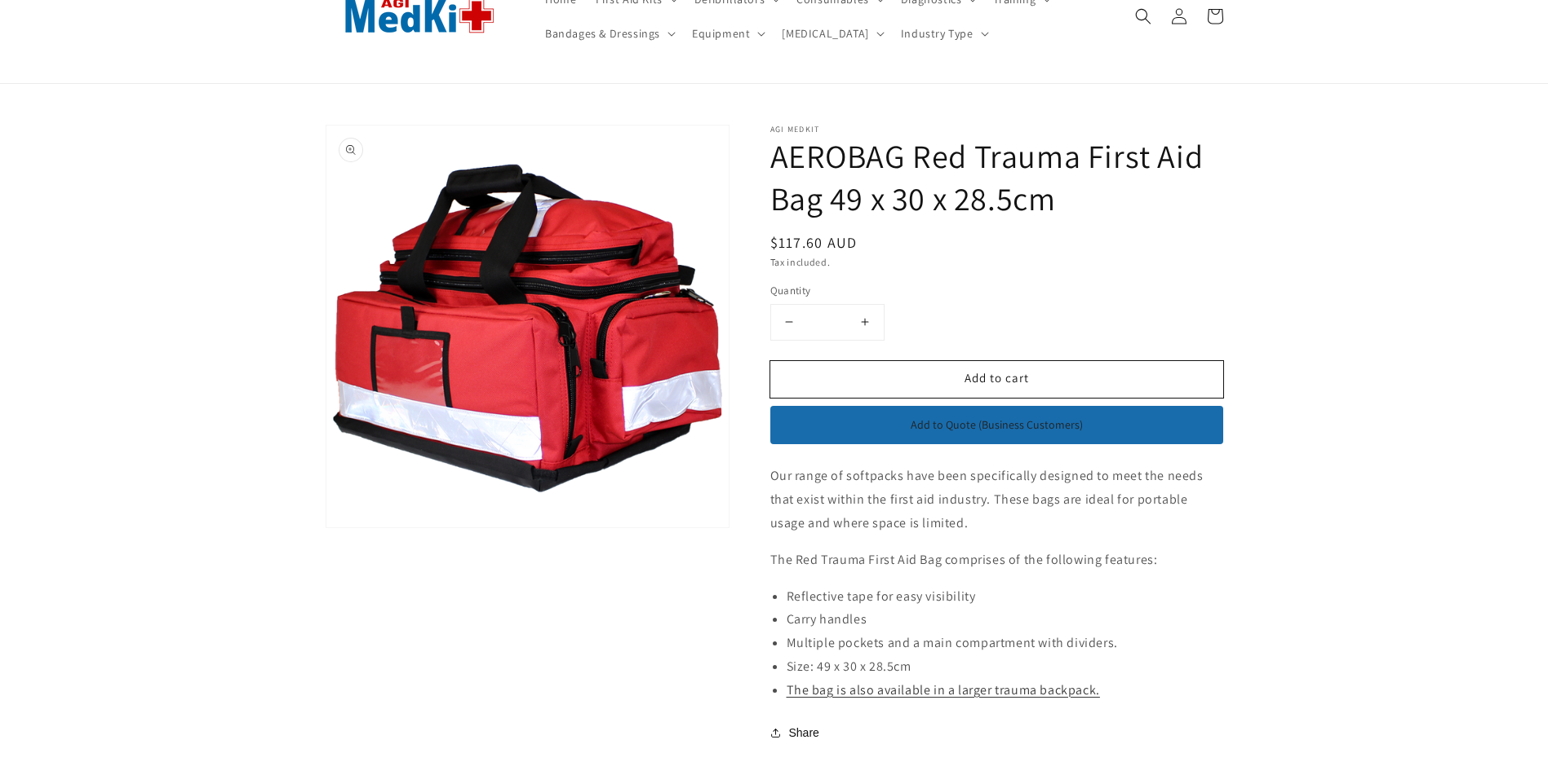
click at [327, 528] on button "Open media 1 in modal" at bounding box center [327, 528] width 0 height 0
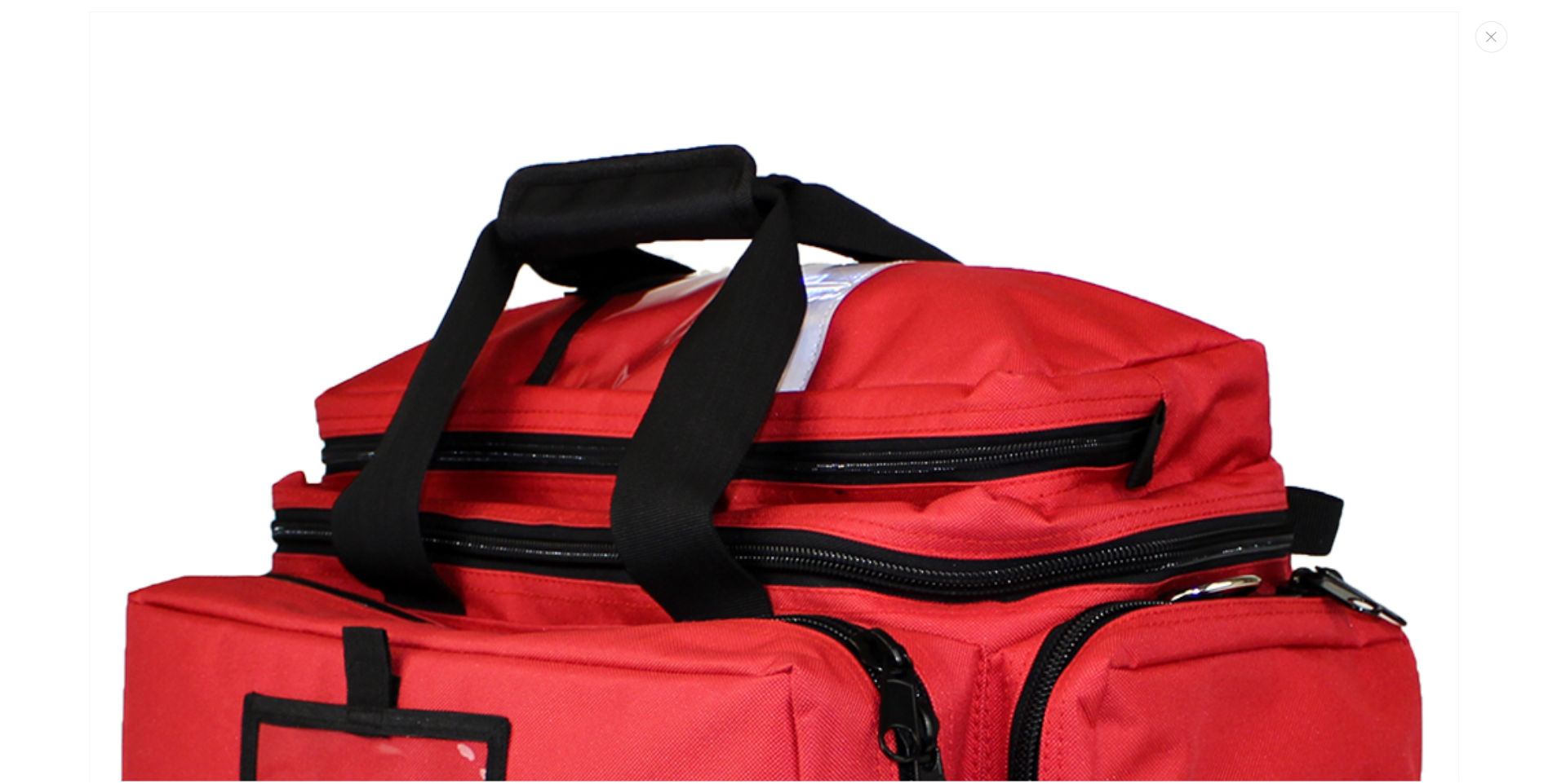
scroll to position [0, 0]
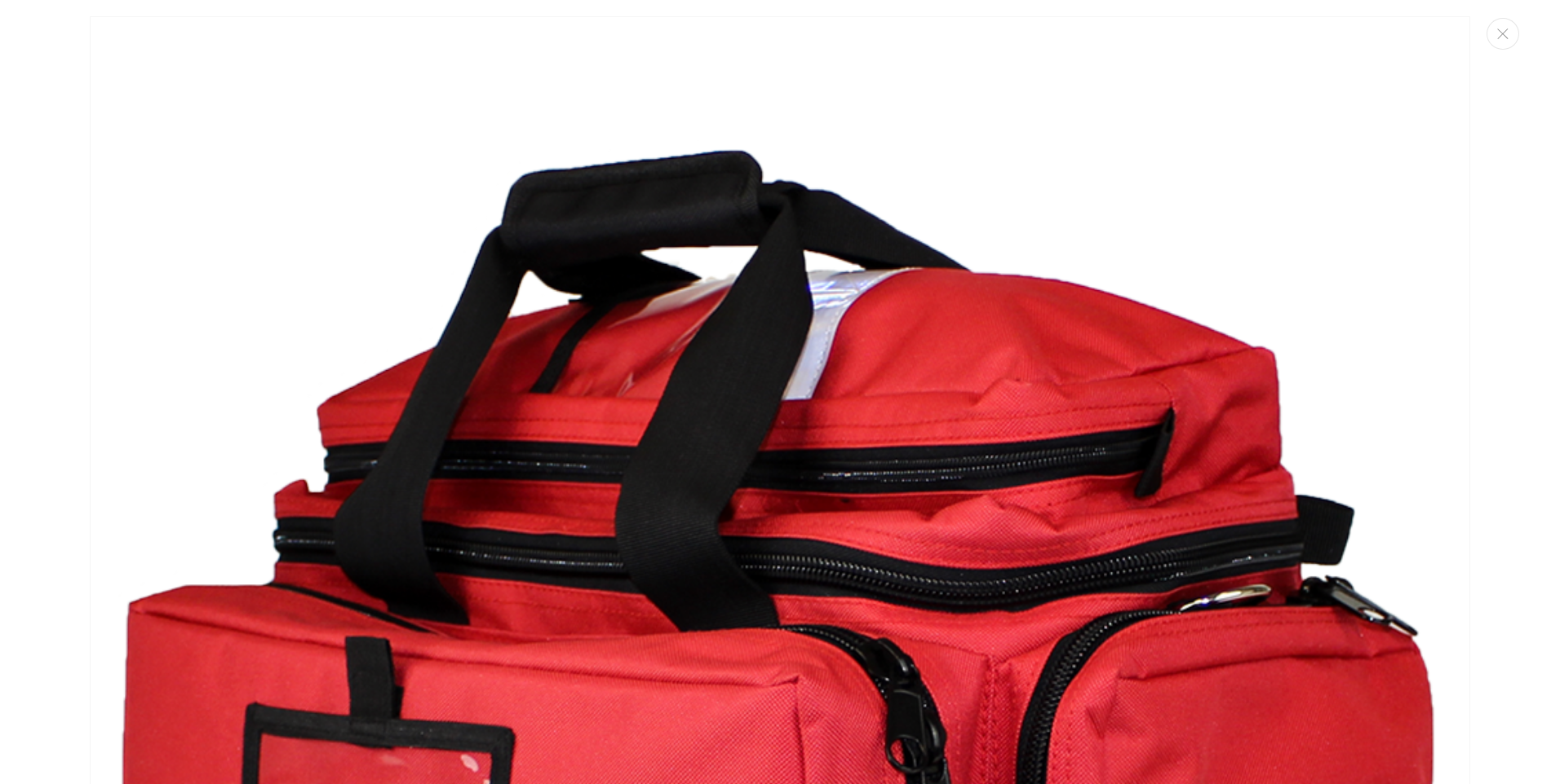
click at [815, 133] on img "Media gallery" at bounding box center [780, 706] width 1380 height 1380
